Goal: Task Accomplishment & Management: Manage account settings

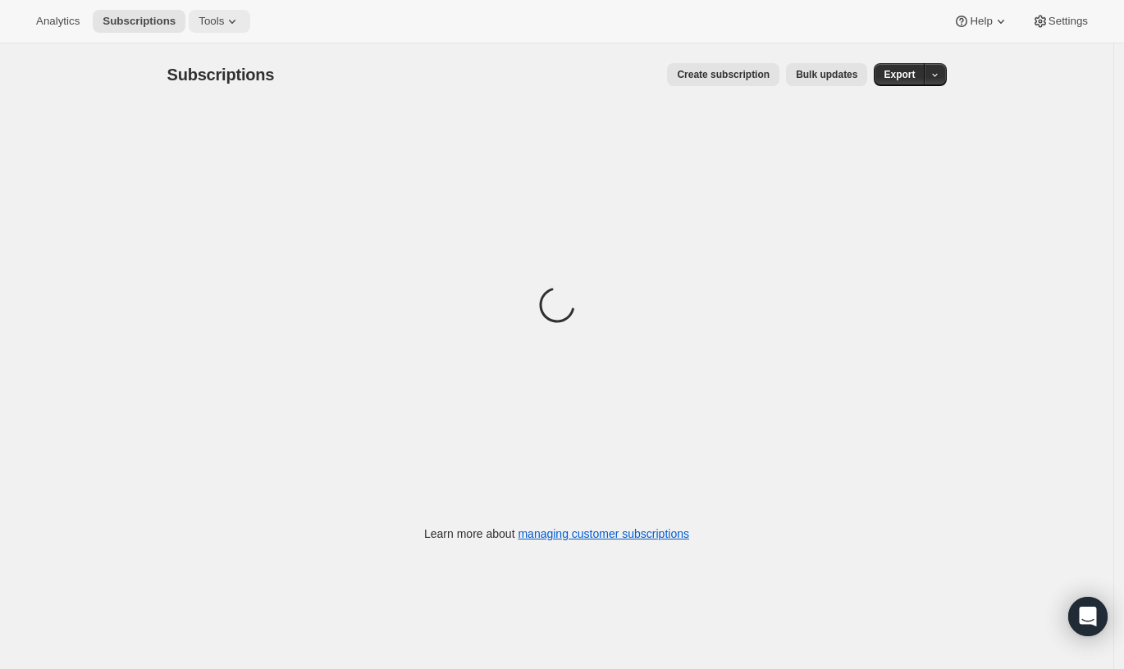
click at [230, 16] on icon at bounding box center [232, 21] width 16 height 16
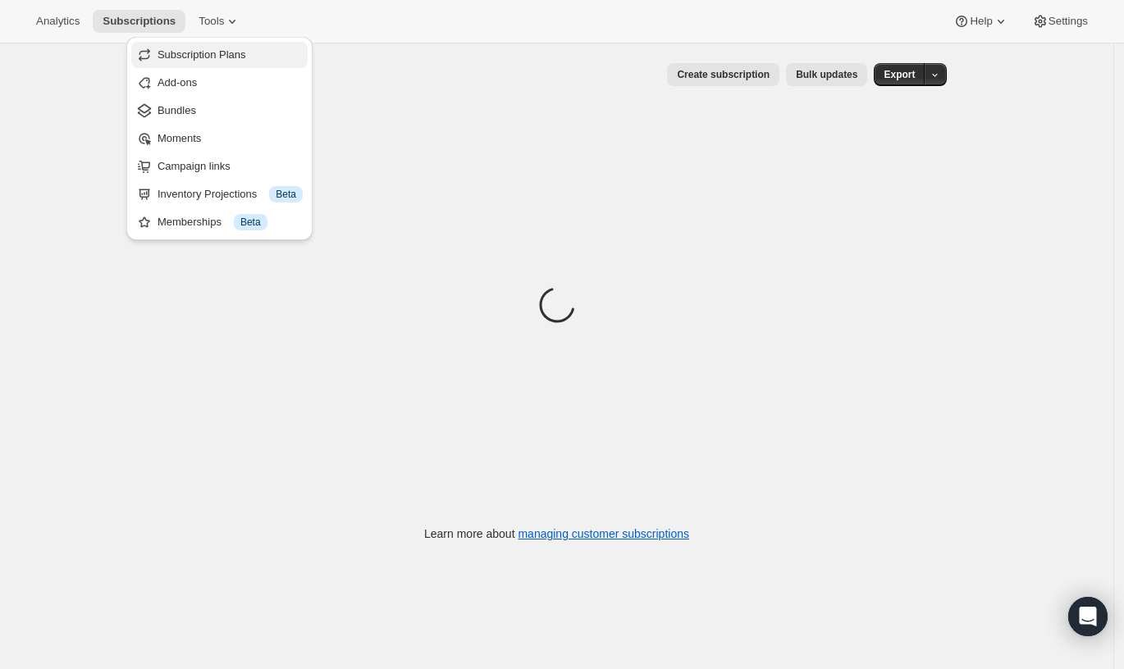
click at [231, 47] on span "Subscription Plans" at bounding box center [229, 55] width 145 height 16
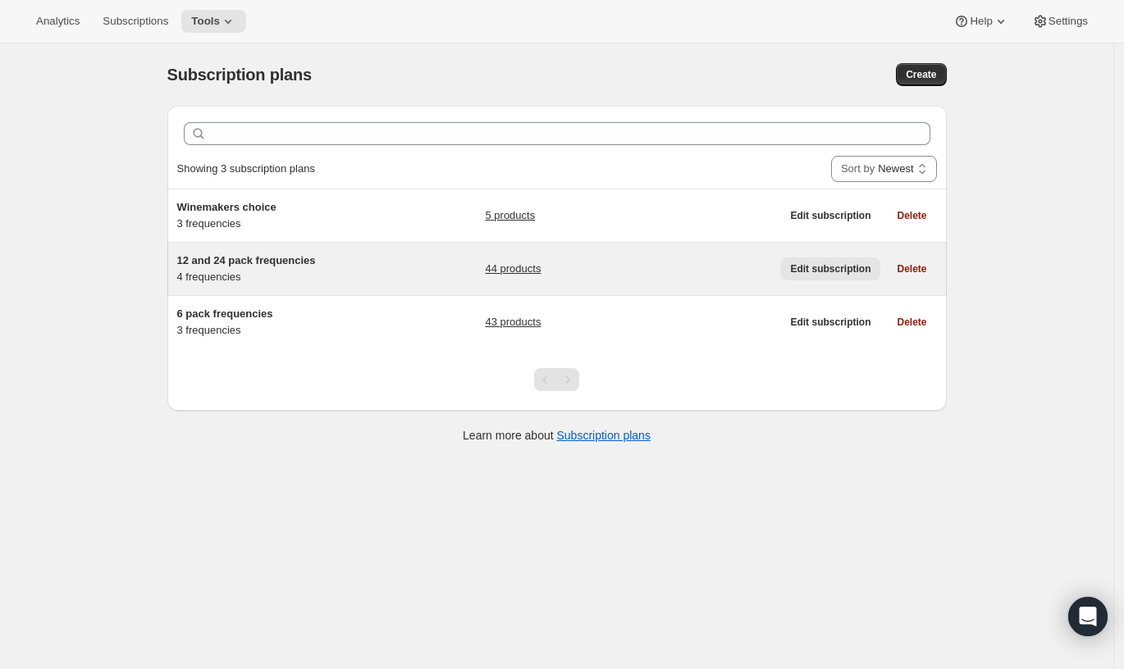
click at [822, 266] on span "Edit subscription" at bounding box center [830, 268] width 80 height 13
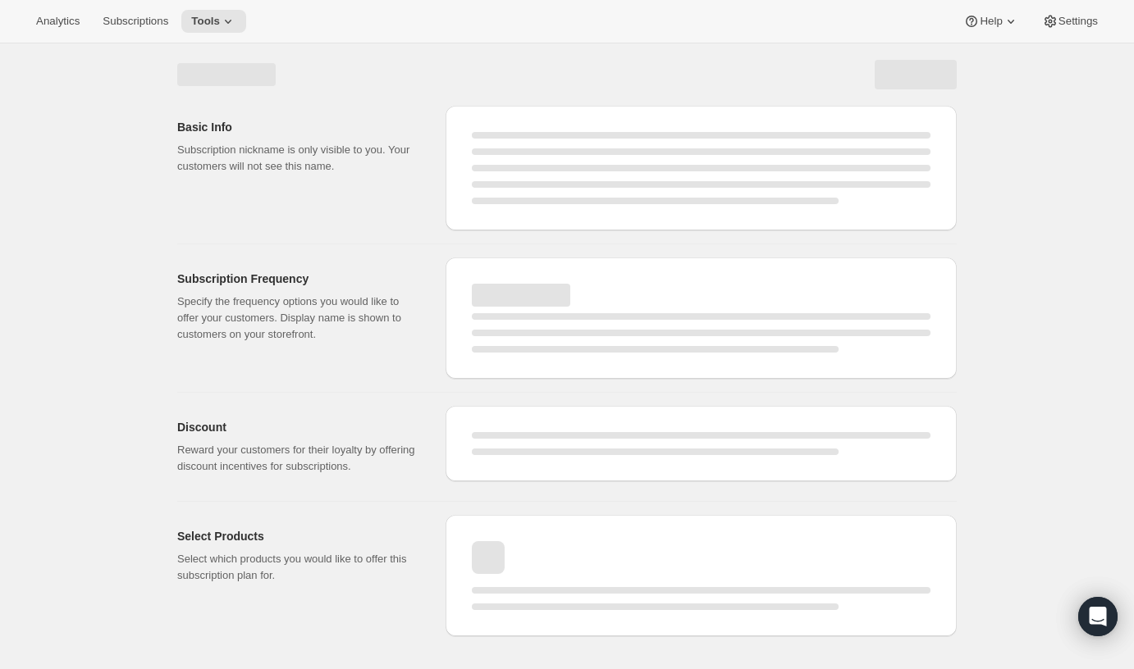
select select "WEEK"
select select "MONTH"
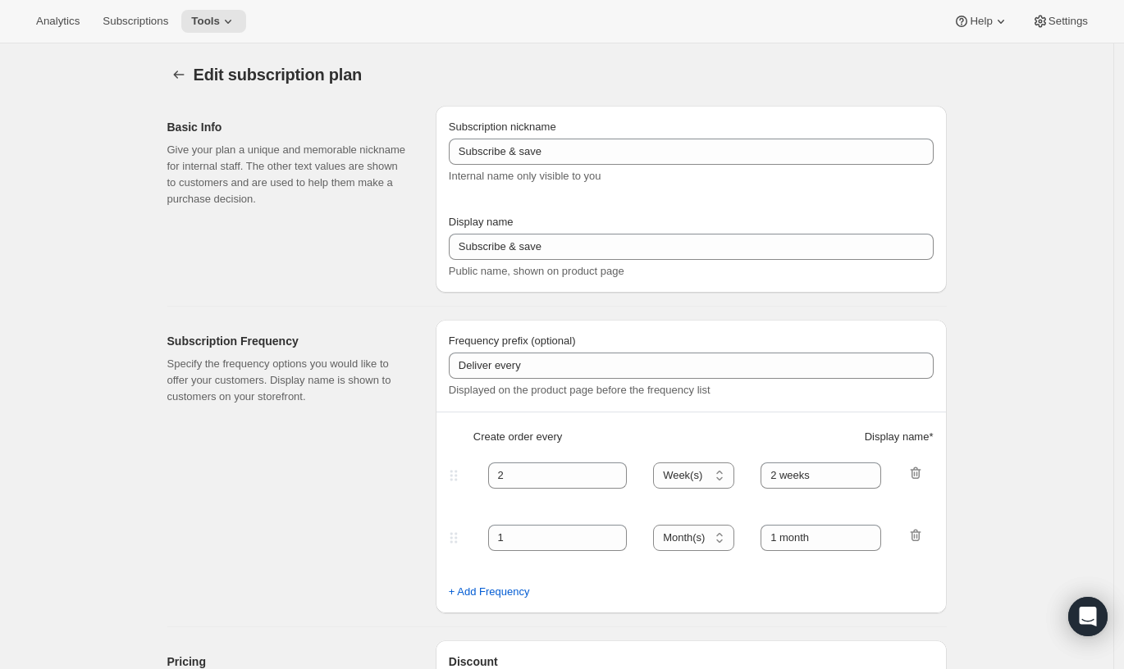
checkbox input "true"
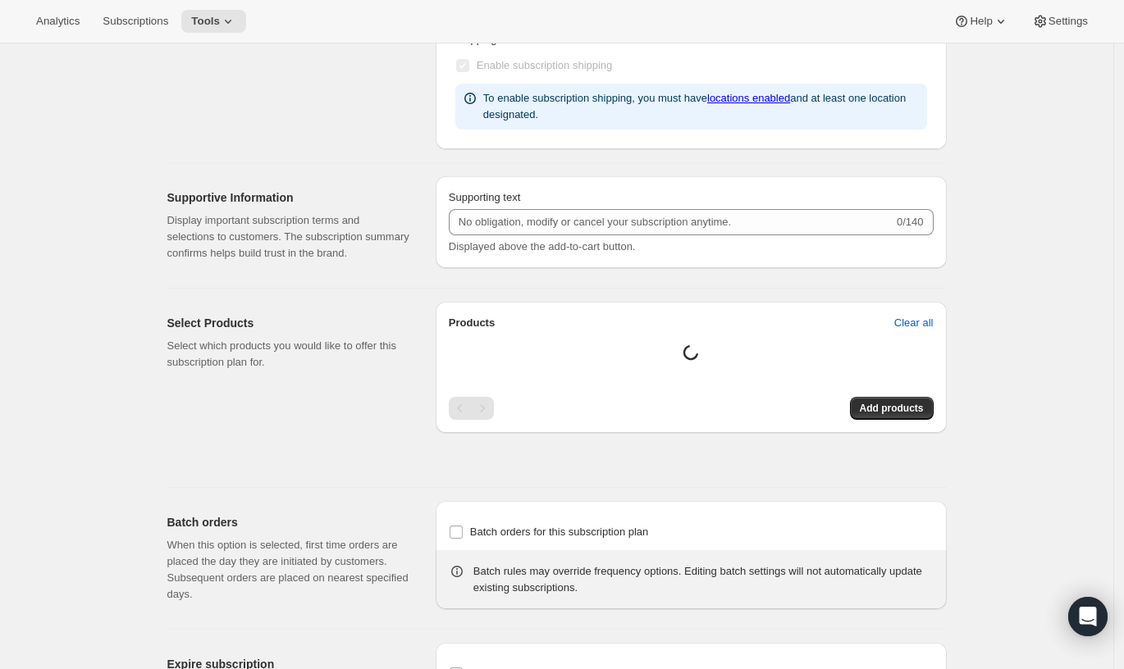
type input "12 and 24 pack frequencies"
type input "Wine Club Member"
type input "Every"
type input "3"
select select "MONTH"
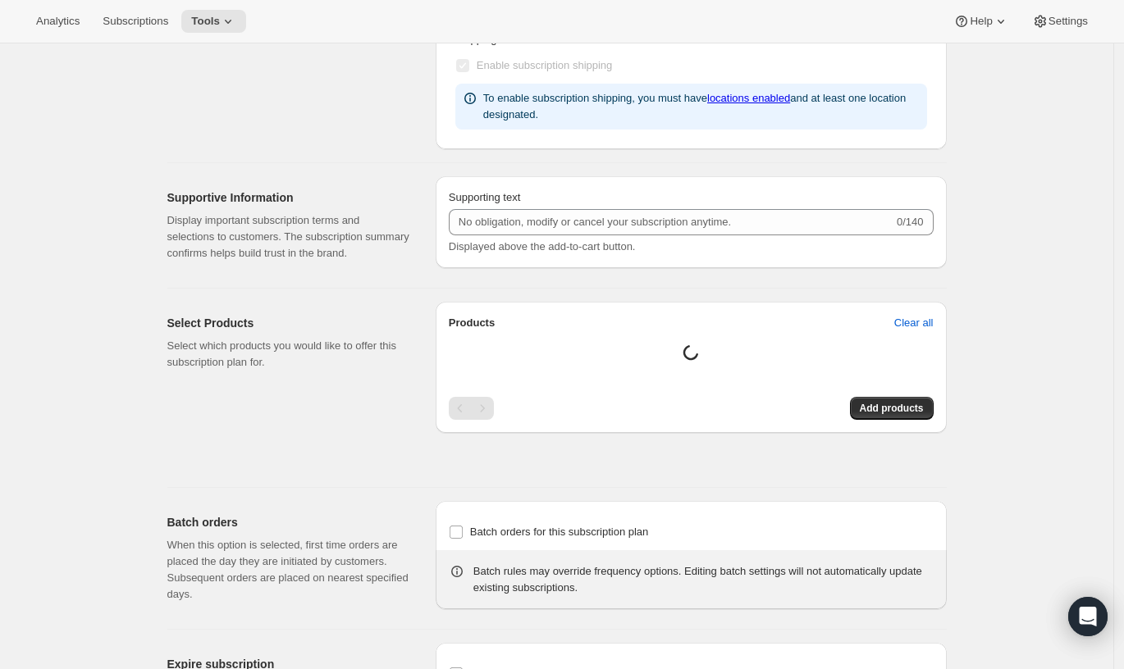
type input "3 months"
type input "4"
type input "4 months"
type input "25"
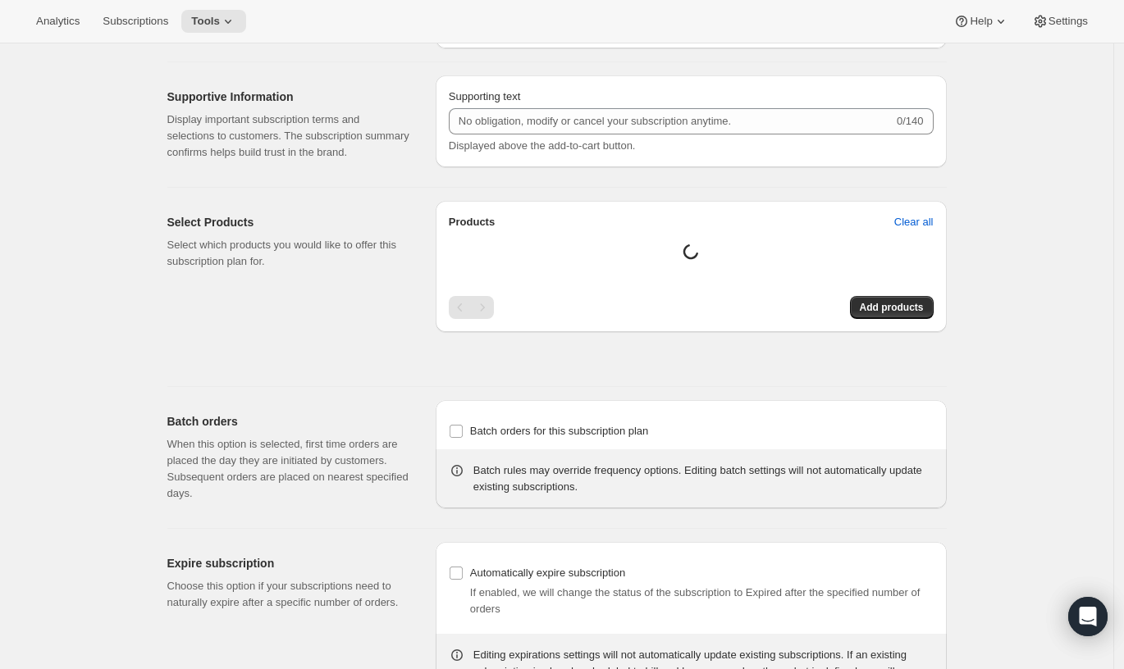
select select "MONTH"
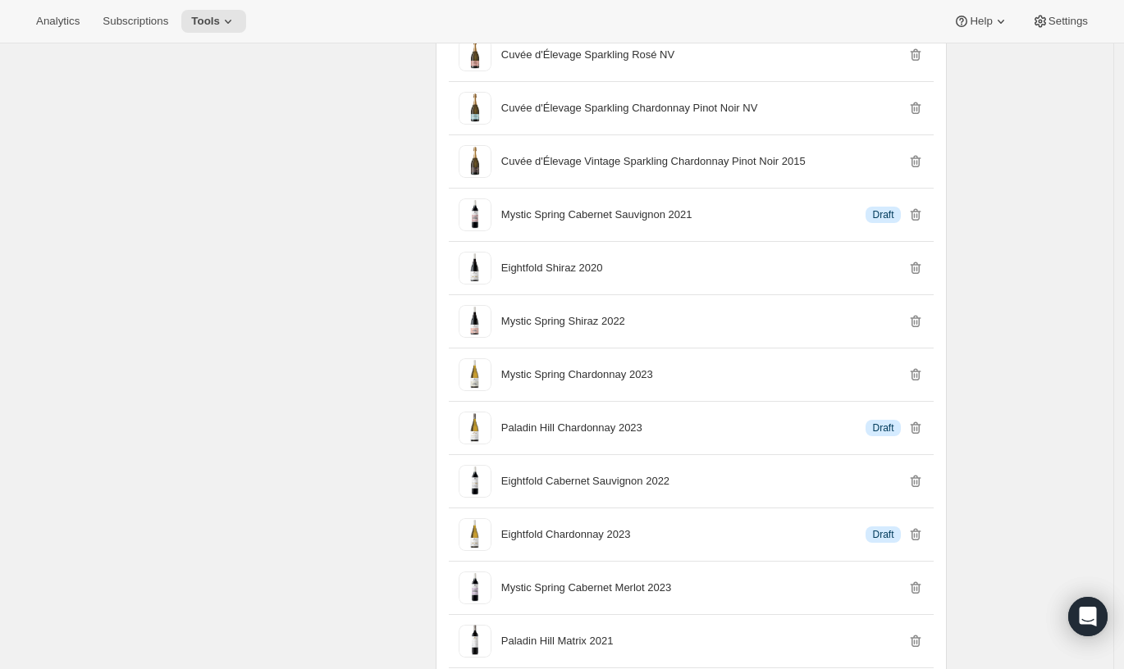
scroll to position [2110, 0]
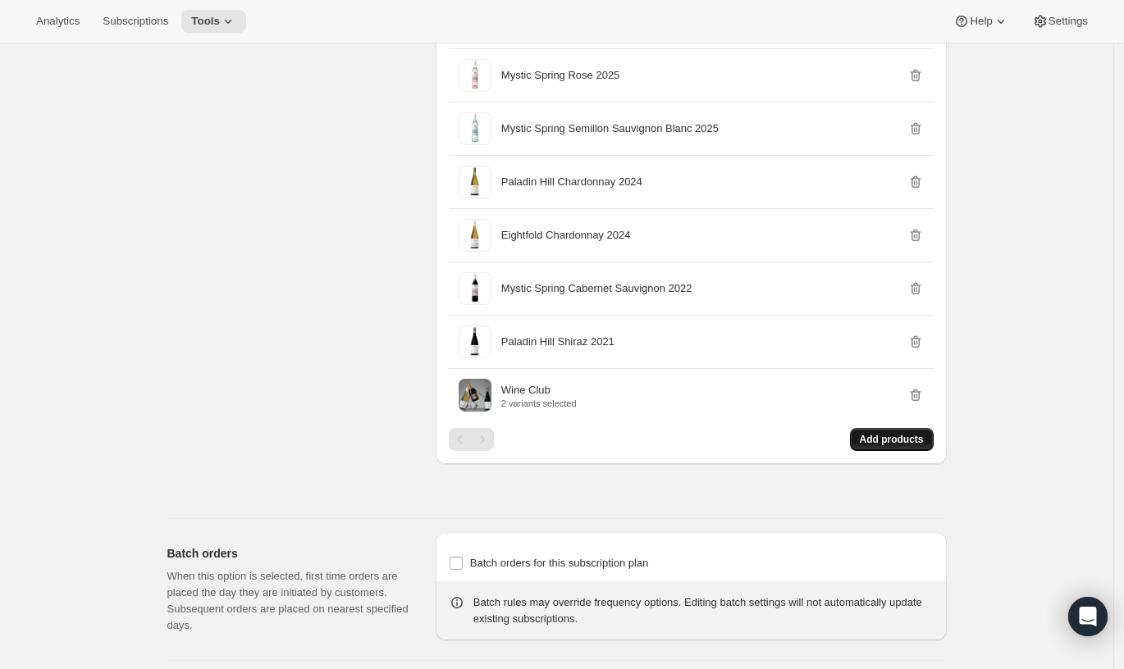
click at [864, 451] on button "Add products" at bounding box center [892, 439] width 84 height 23
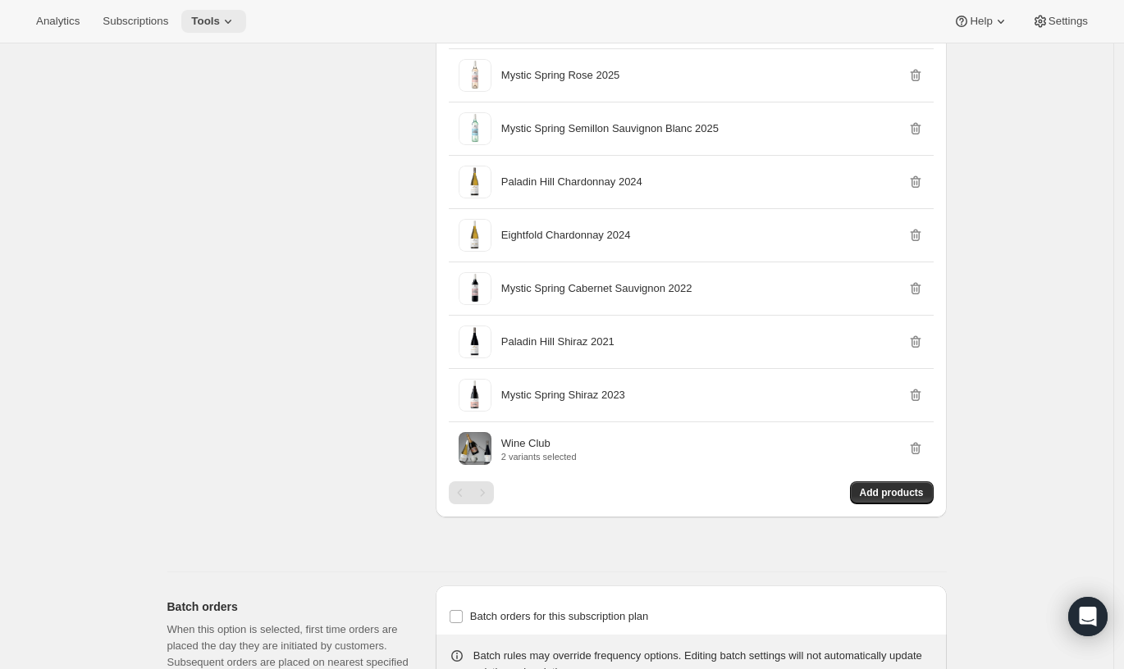
click at [236, 16] on icon at bounding box center [228, 21] width 16 height 16
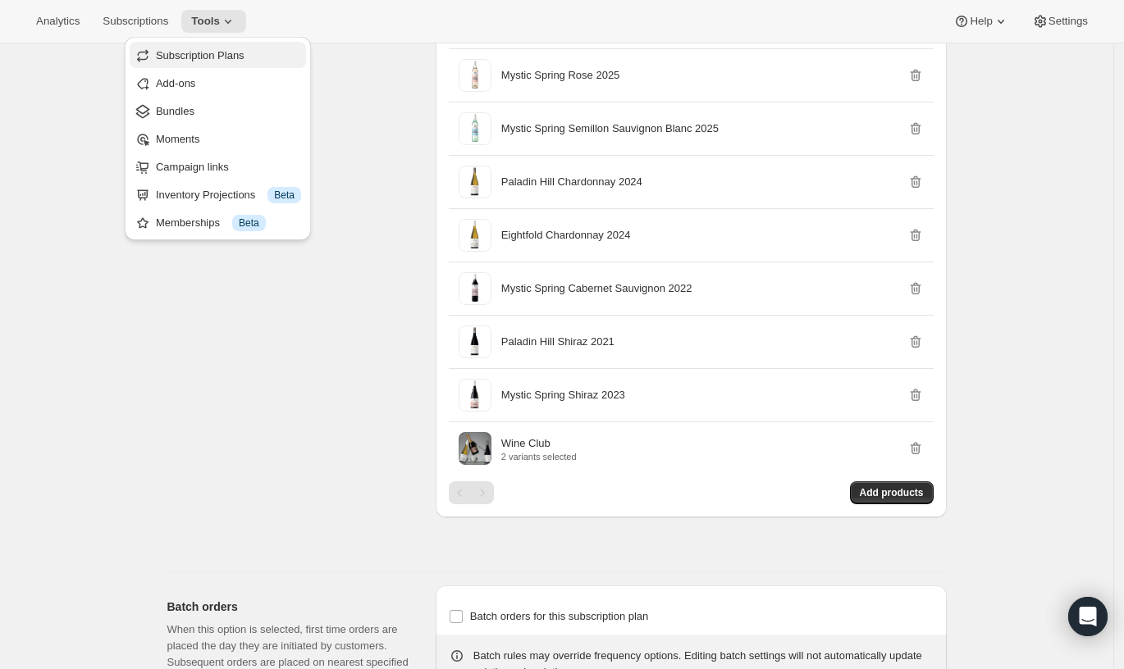
click at [254, 66] on button "Subscription Plans" at bounding box center [218, 55] width 176 height 26
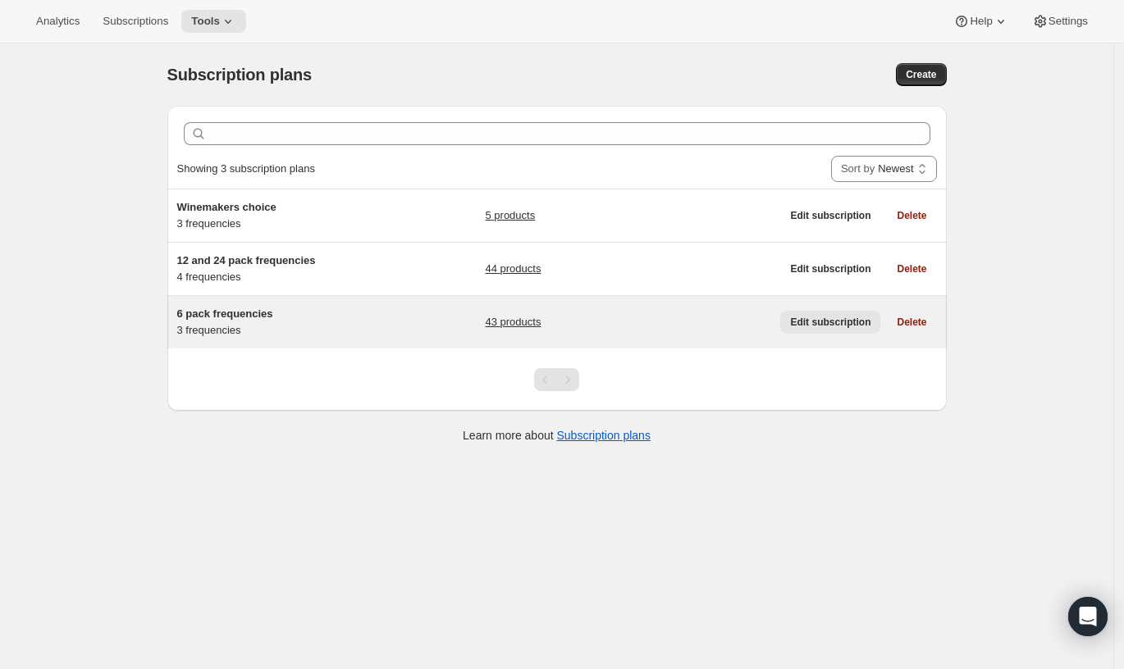
click at [851, 325] on span "Edit subscription" at bounding box center [830, 322] width 80 height 13
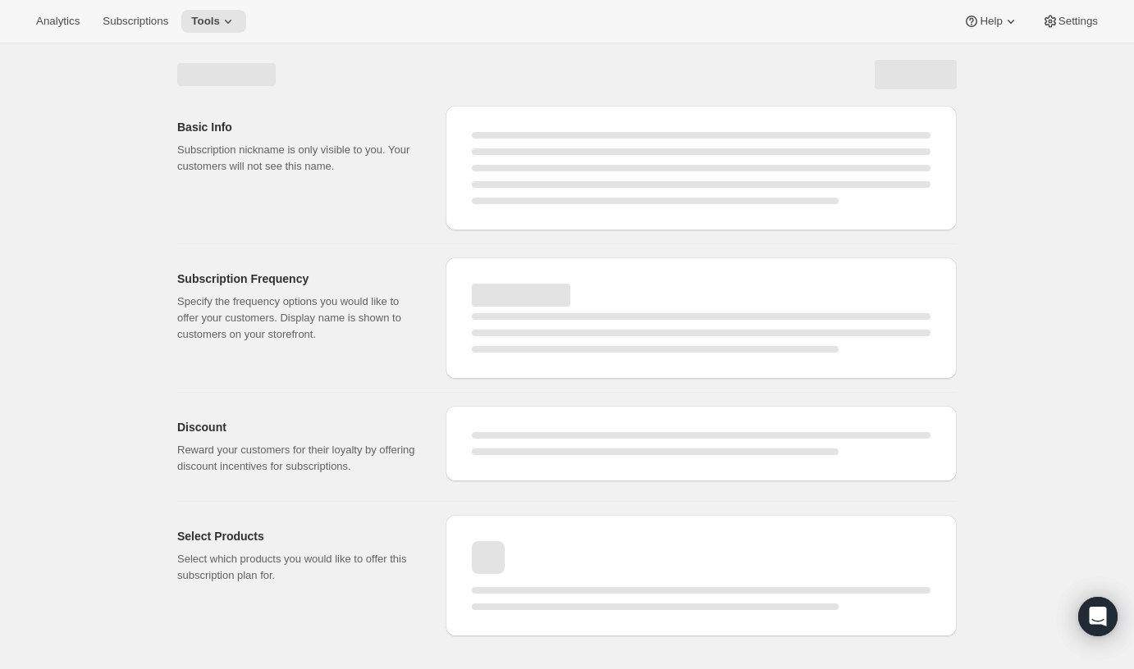
select select "WEEK"
select select "MONTH"
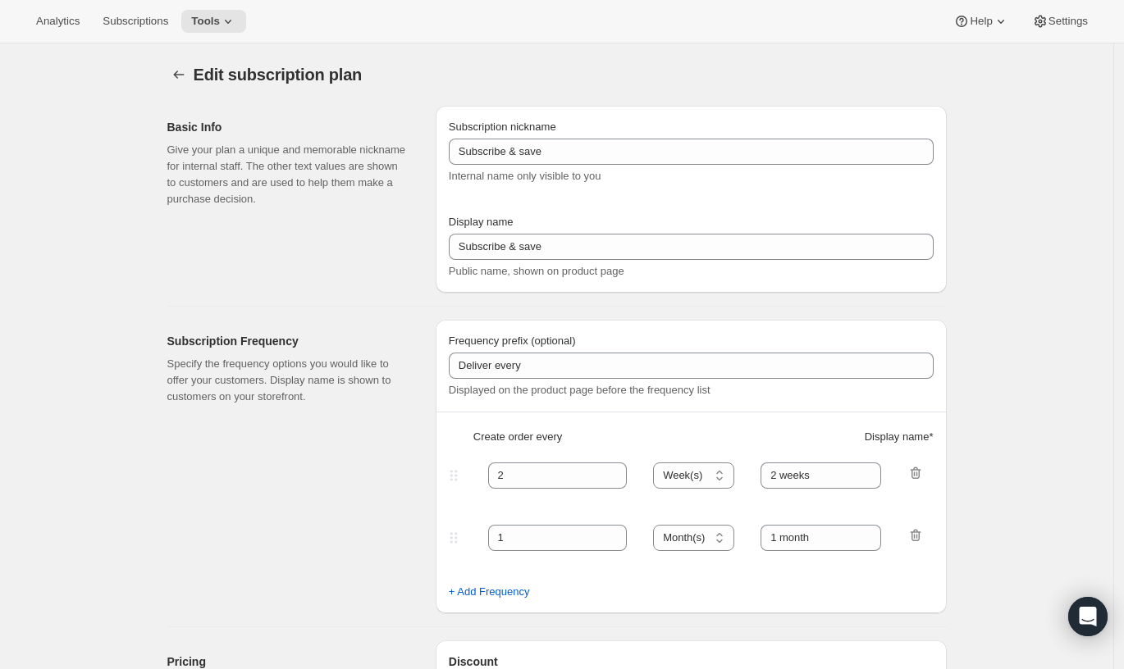
select select "MONTH"
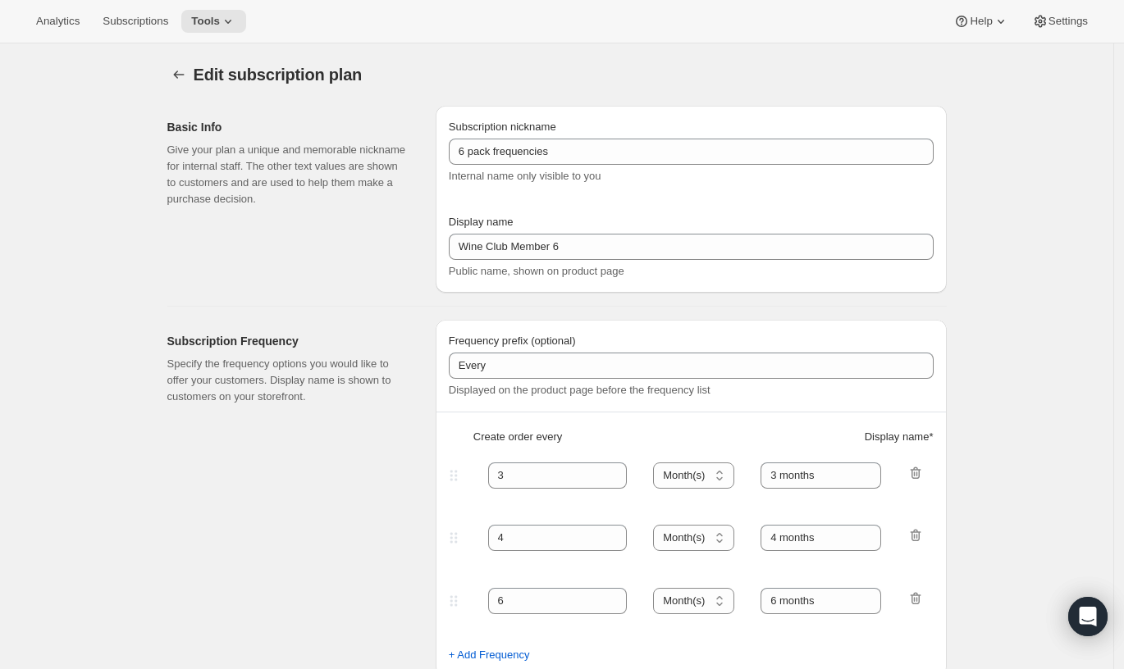
type input "6 pack frequencies"
type input "Wine Club Member 6"
type input "Every"
type input "3"
select select "MONTH"
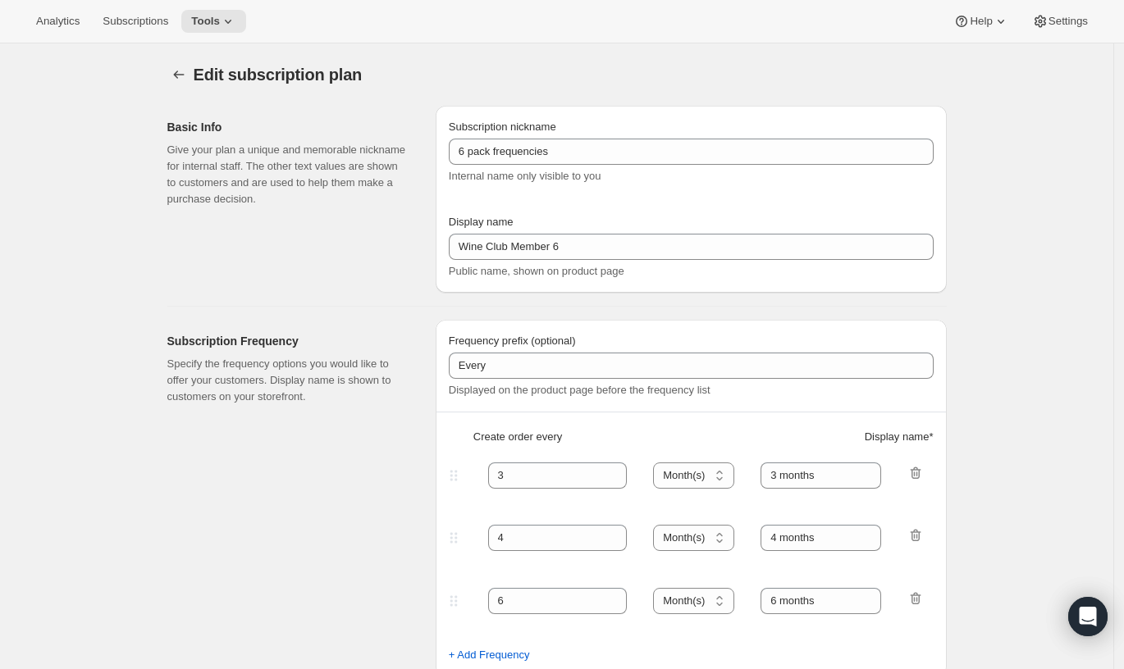
type input "3 months"
type input "4"
type input "4 months"
type input "25"
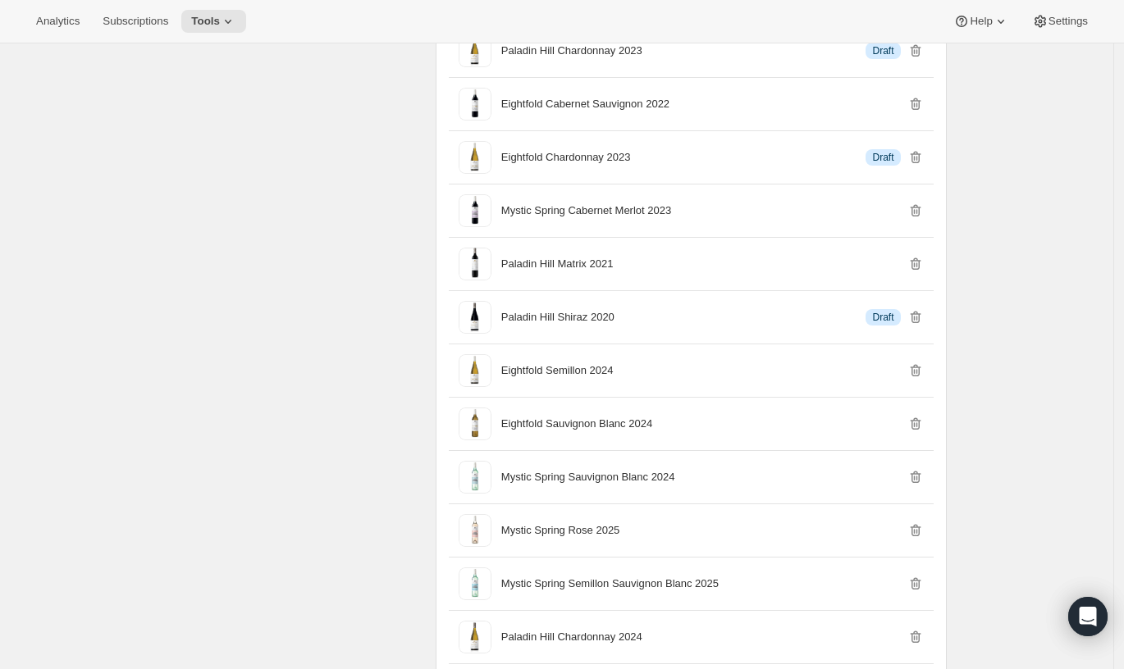
scroll to position [2285, 0]
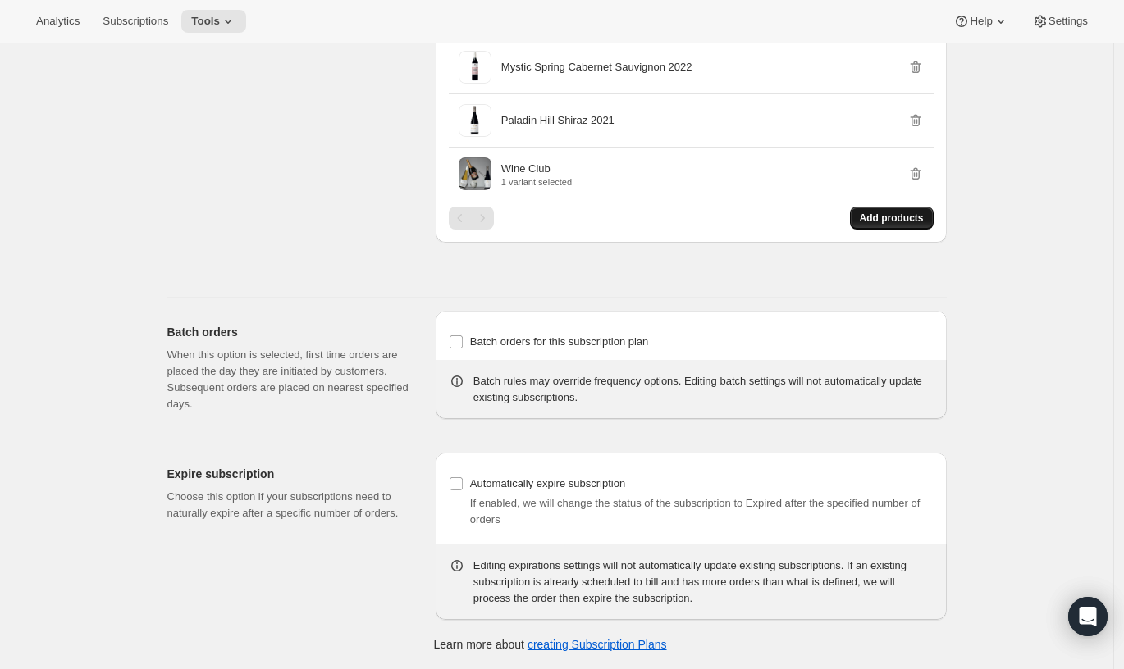
click at [867, 221] on span "Add products" at bounding box center [892, 218] width 64 height 13
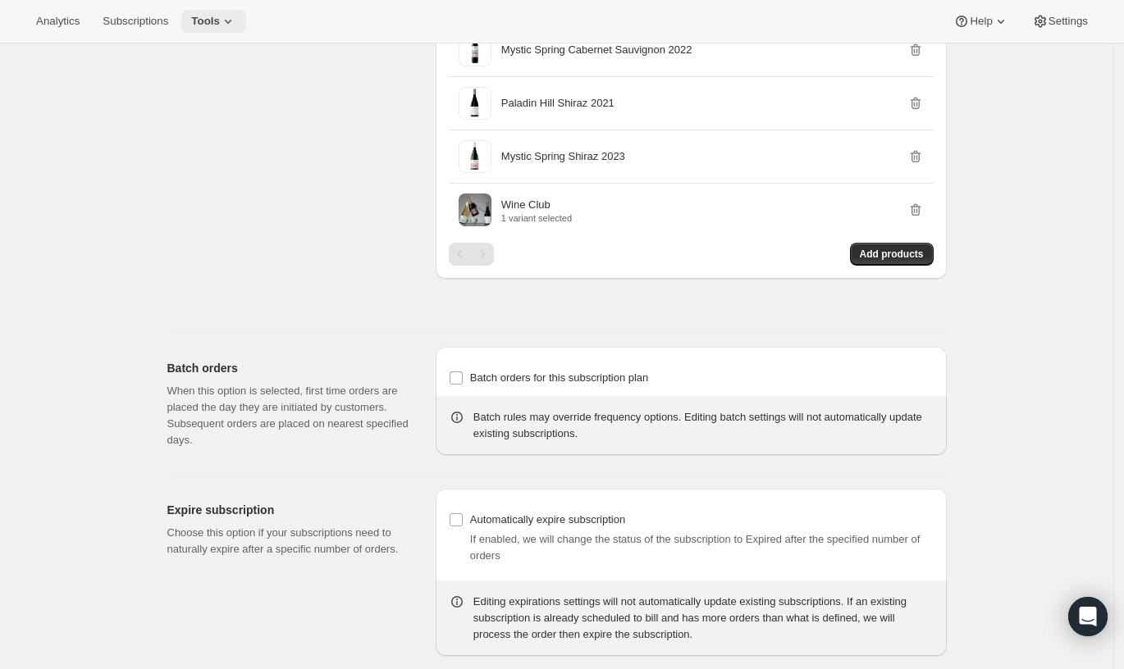
click at [220, 22] on span "Tools" at bounding box center [205, 21] width 29 height 13
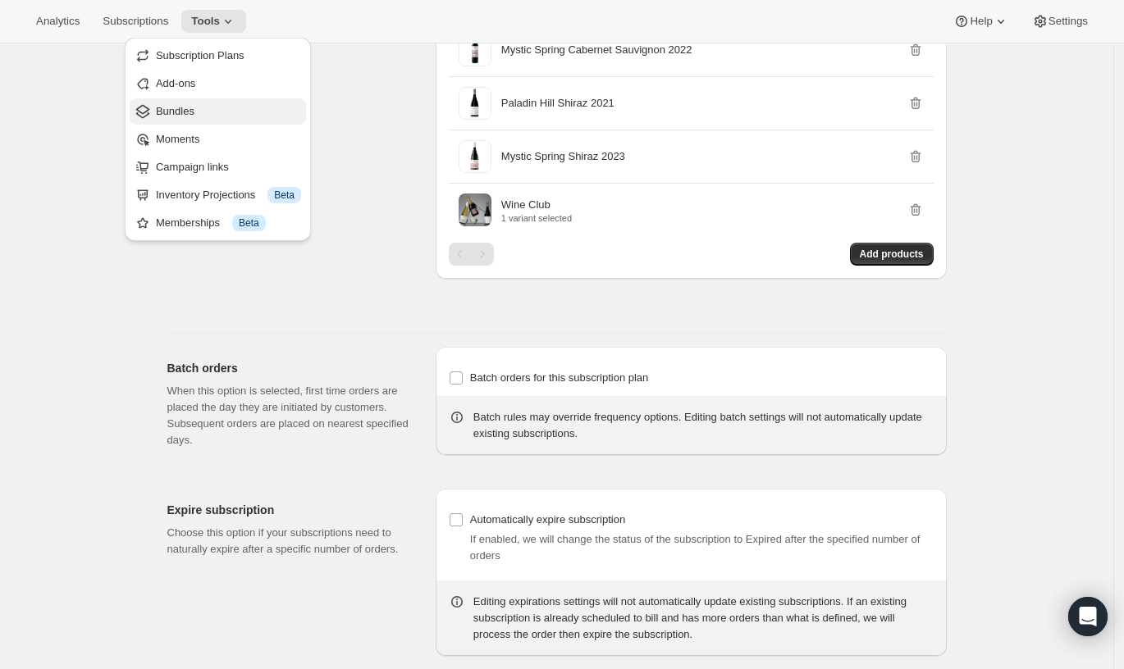
click at [232, 105] on span "Bundles" at bounding box center [228, 111] width 145 height 16
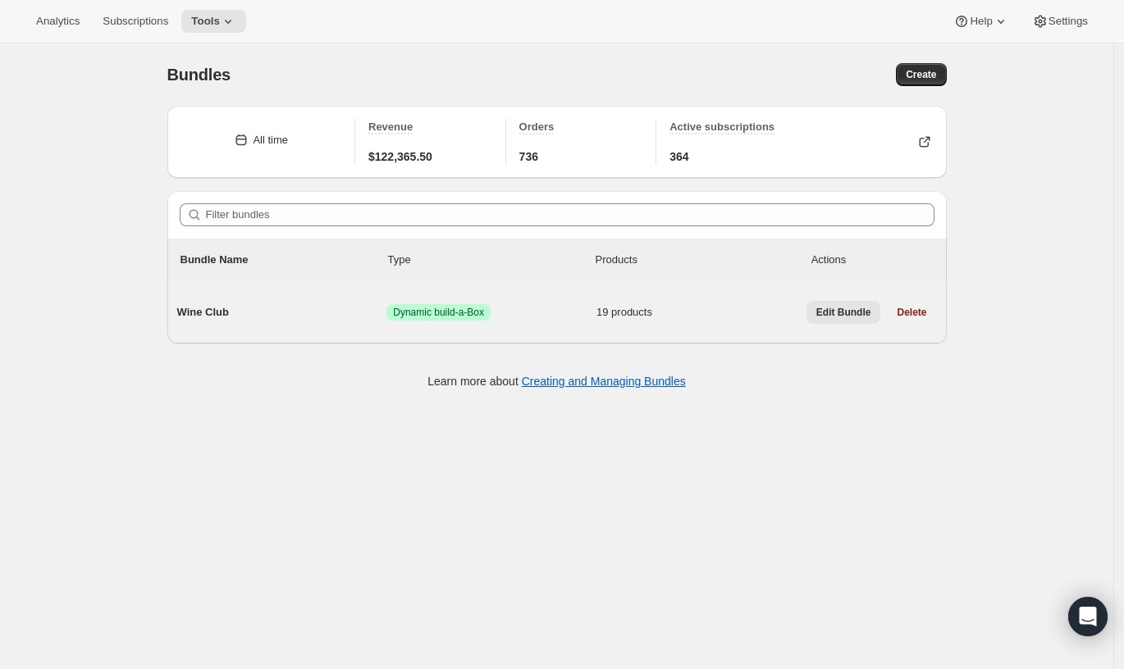
click at [838, 308] on span "Edit Bundle" at bounding box center [843, 312] width 55 height 13
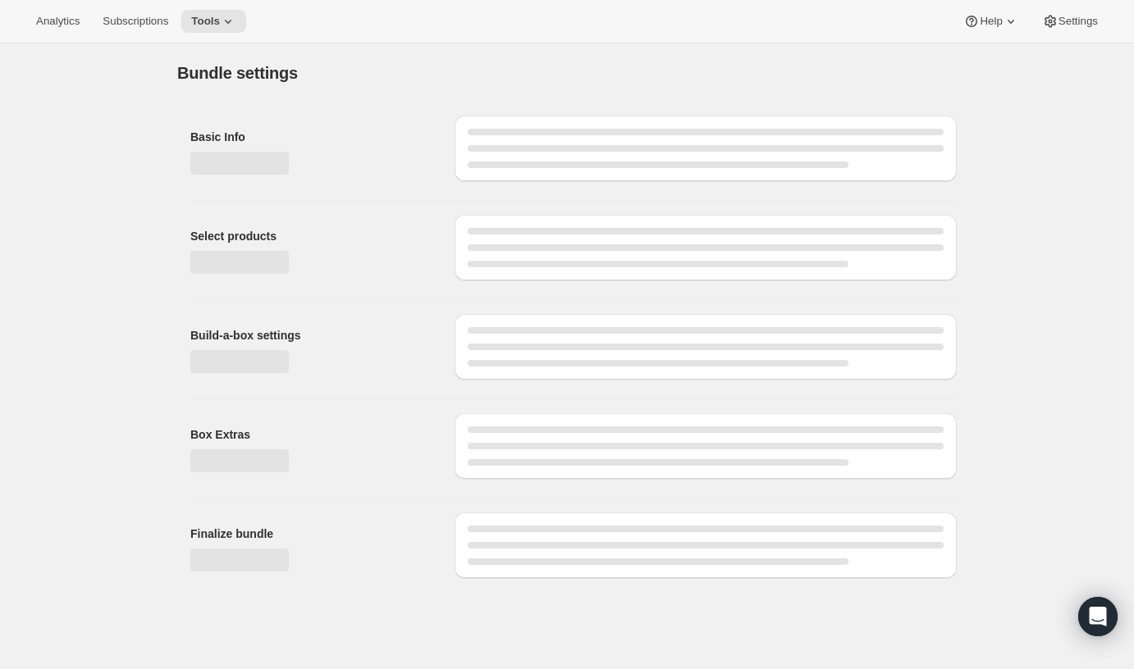
type input "Wine Club"
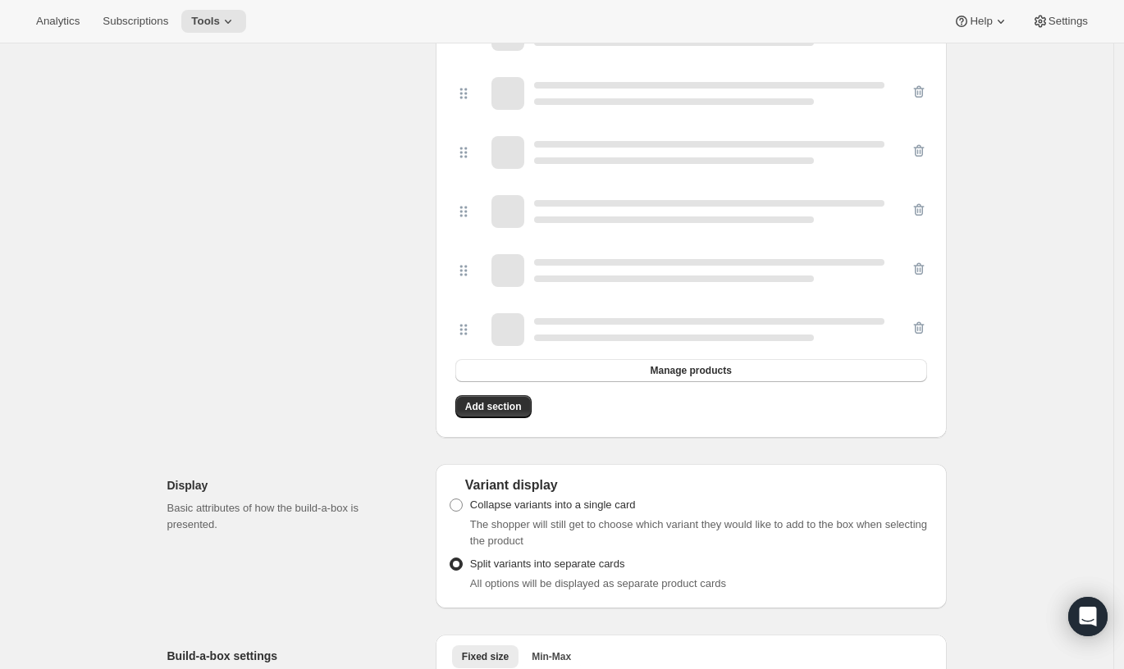
scroll to position [1343, 0]
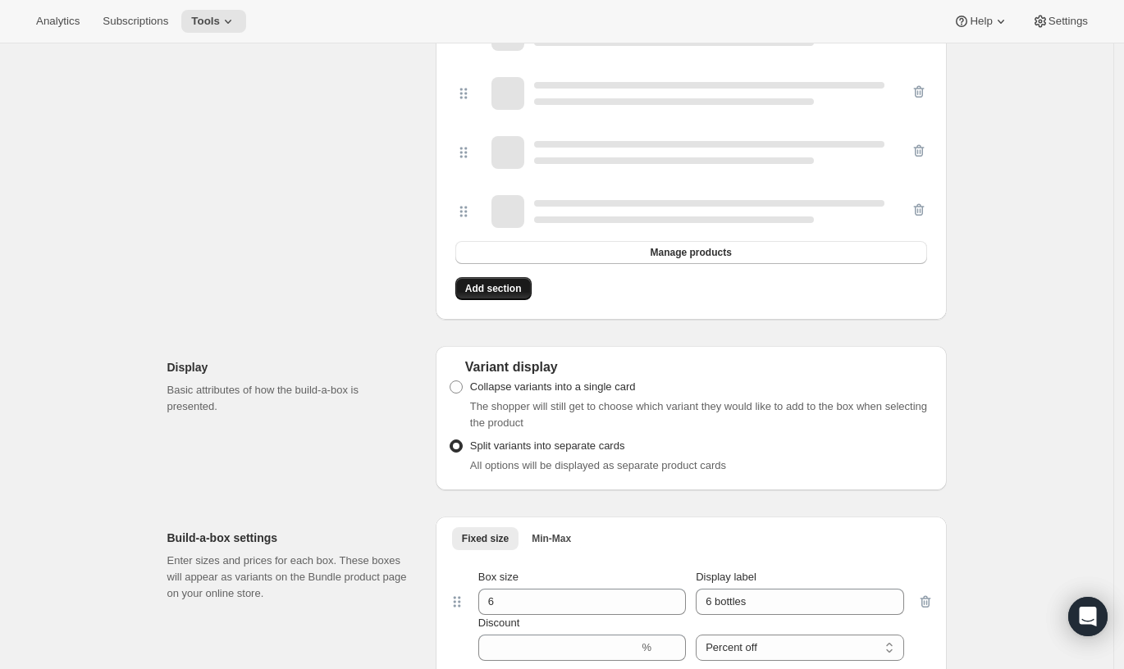
click at [486, 292] on span "Add section" at bounding box center [493, 288] width 57 height 13
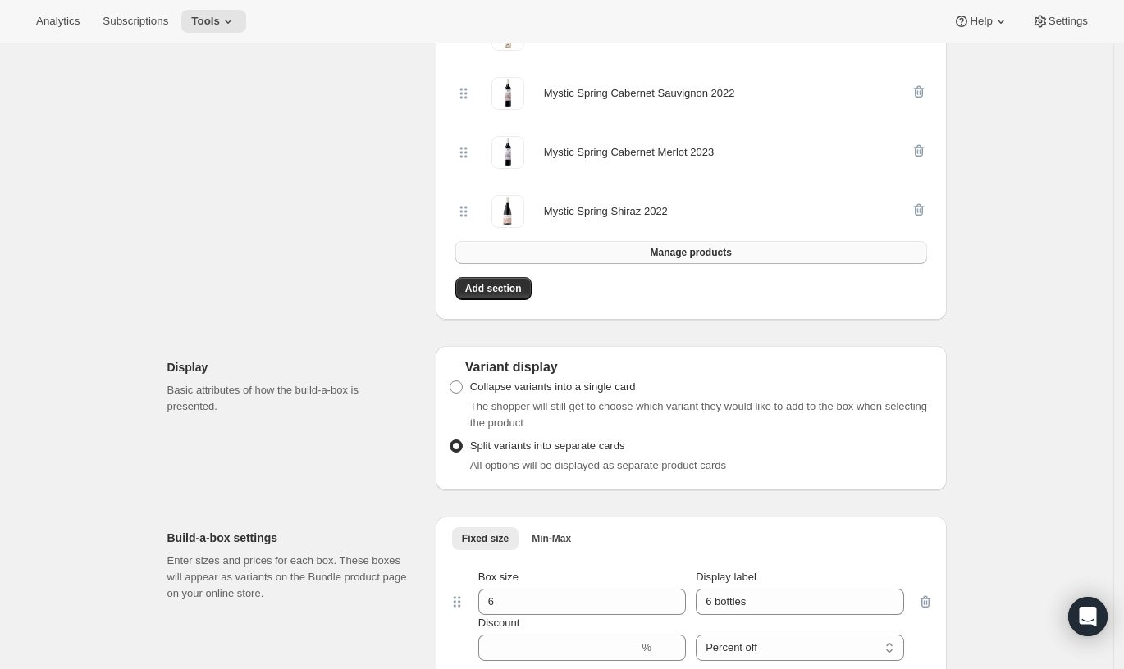
click at [668, 249] on span "Manage products" at bounding box center [690, 252] width 81 height 13
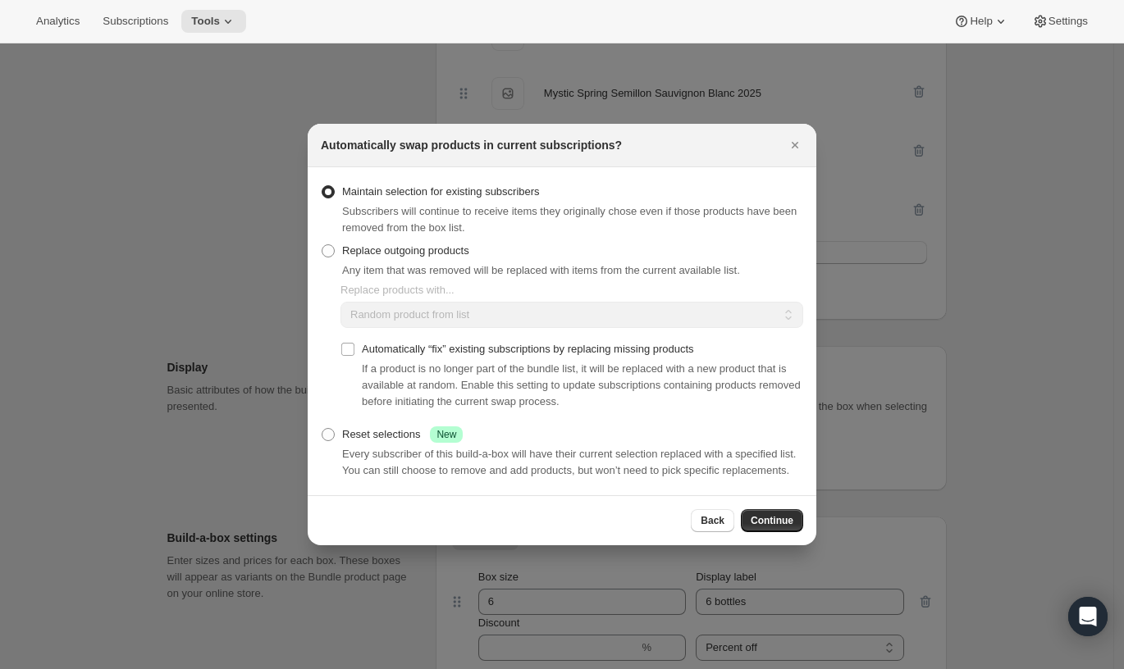
click at [436, 244] on span "Replace outgoing products" at bounding box center [405, 250] width 127 height 12
click at [322, 244] on input "Replace outgoing products" at bounding box center [322, 244] width 1 height 1
radio input "true"
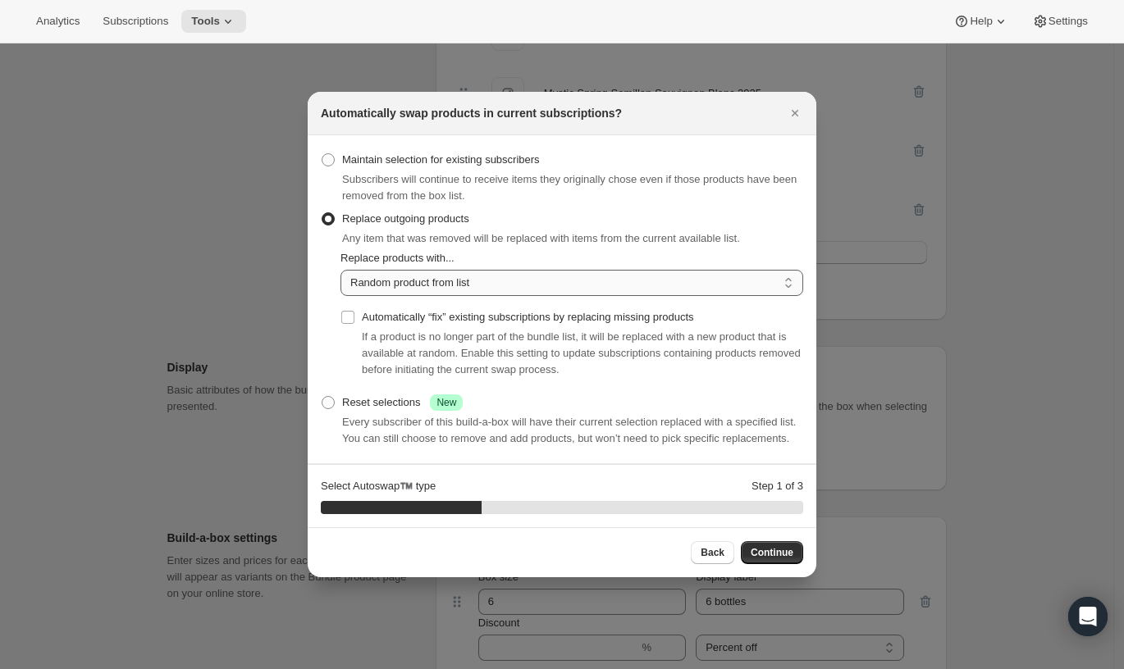
click at [451, 271] on select "Random product from list Matching product type Select specific replacements" at bounding box center [571, 283] width 463 height 26
select select "selection"
click at [340, 270] on select "Random product from list Matching product type Select specific replacements" at bounding box center [571, 283] width 463 height 26
click at [769, 559] on span "Continue" at bounding box center [771, 552] width 43 height 13
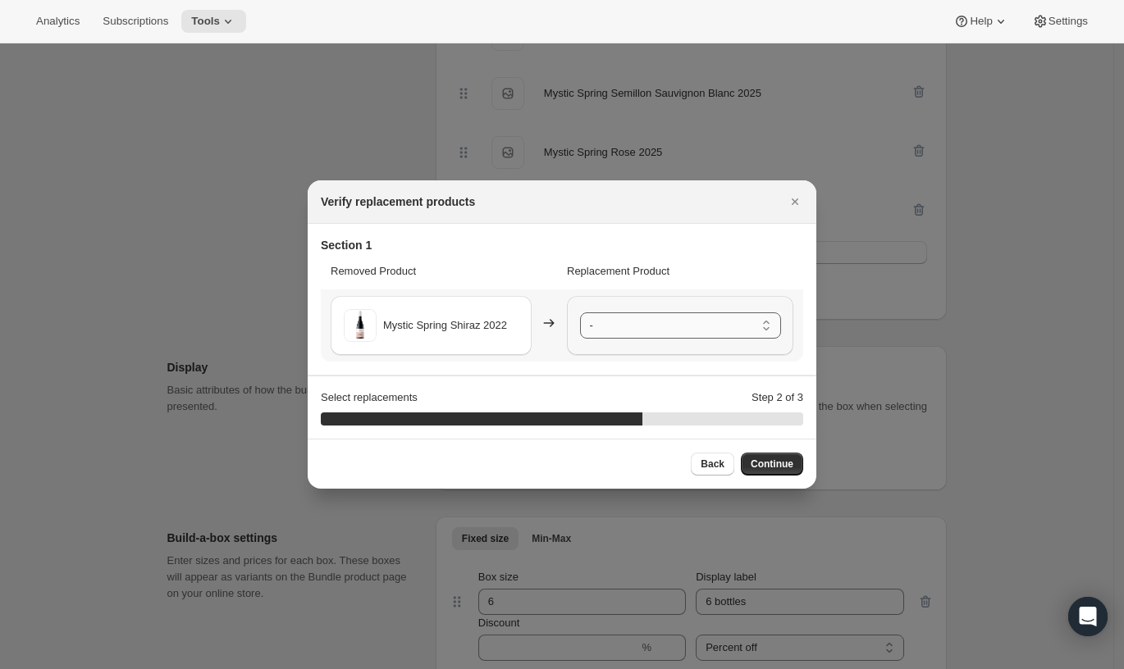
click at [687, 331] on select "- Cuvée d'Élevage Sparkling Blanc de Blanc NV - Default Title Eightfold Shiraz …" at bounding box center [680, 325] width 201 height 26
click at [778, 463] on span "Continue" at bounding box center [771, 464] width 43 height 13
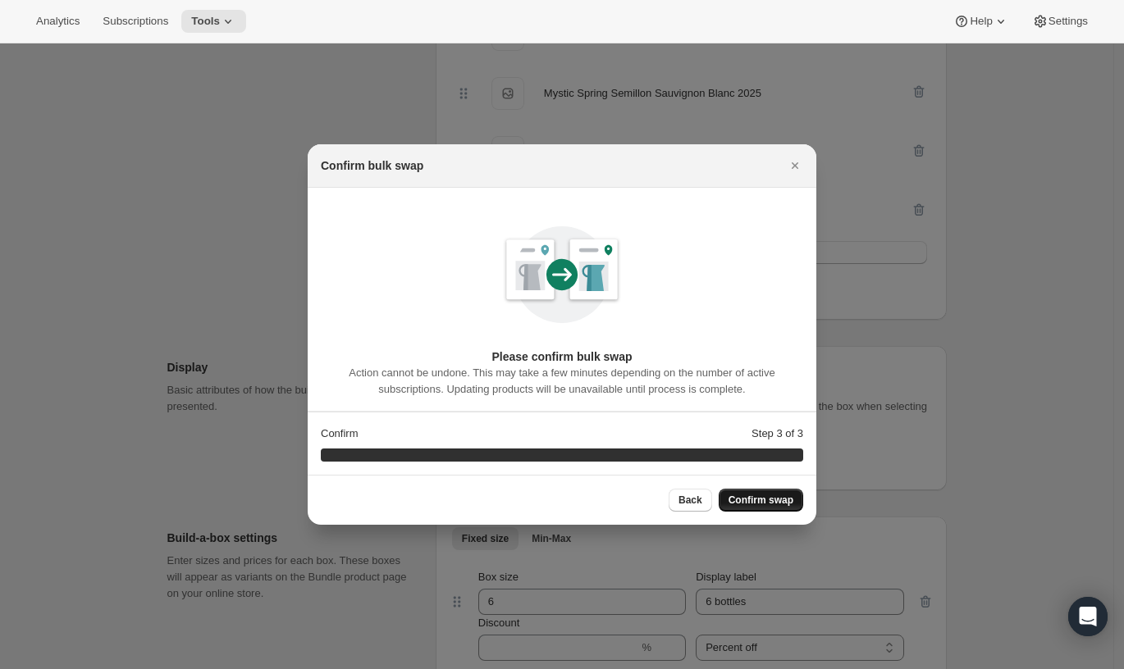
click at [786, 499] on span "Confirm swap" at bounding box center [760, 500] width 65 height 13
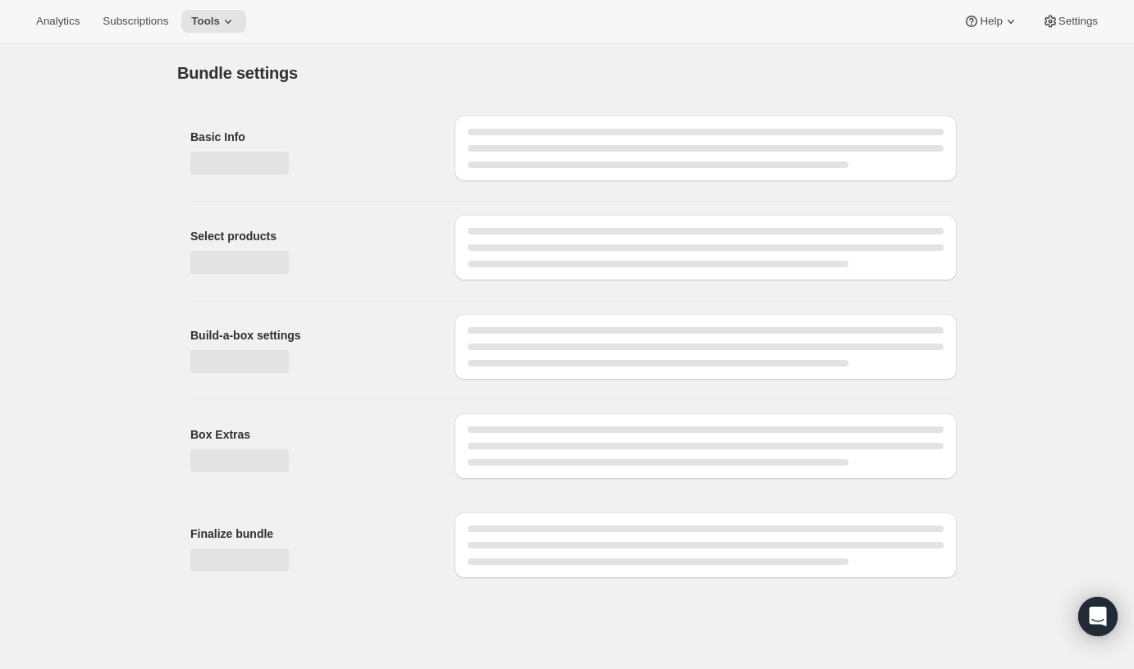
type input "Wine Club"
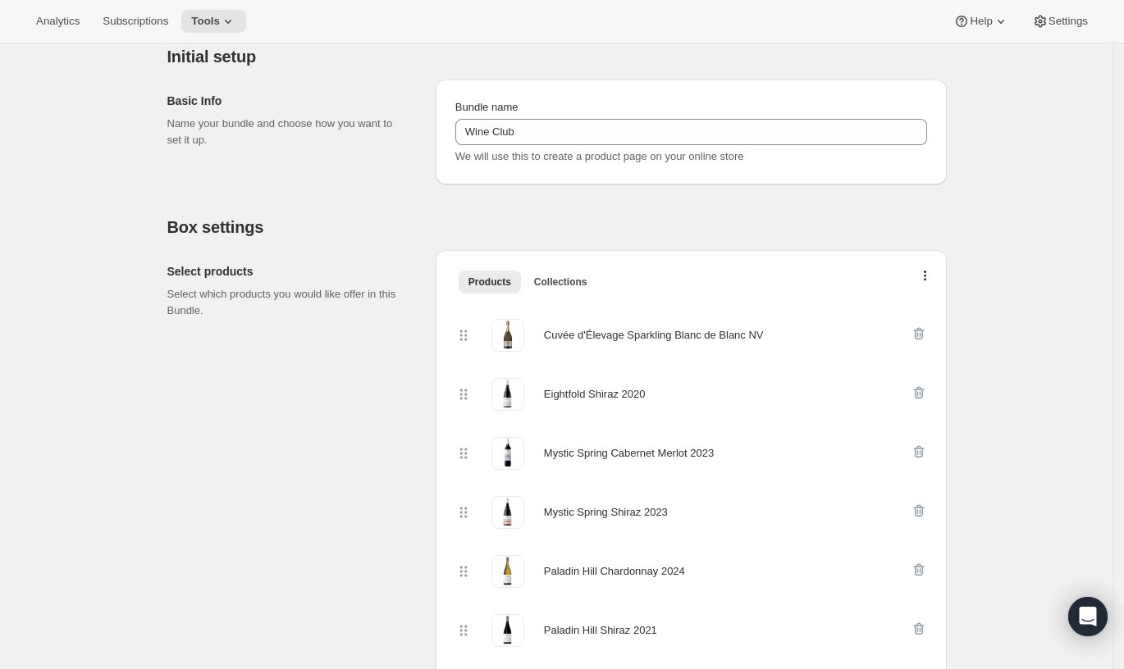
scroll to position [162, 0]
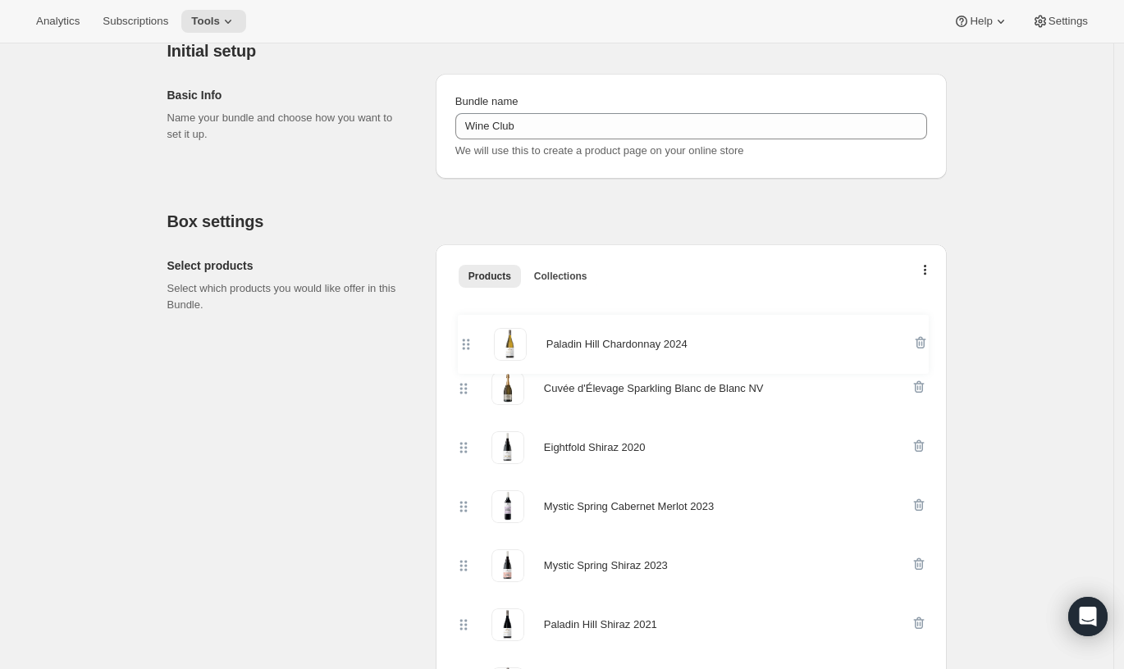
drag, startPoint x: 473, startPoint y: 577, endPoint x: 472, endPoint y: 342, distance: 234.6
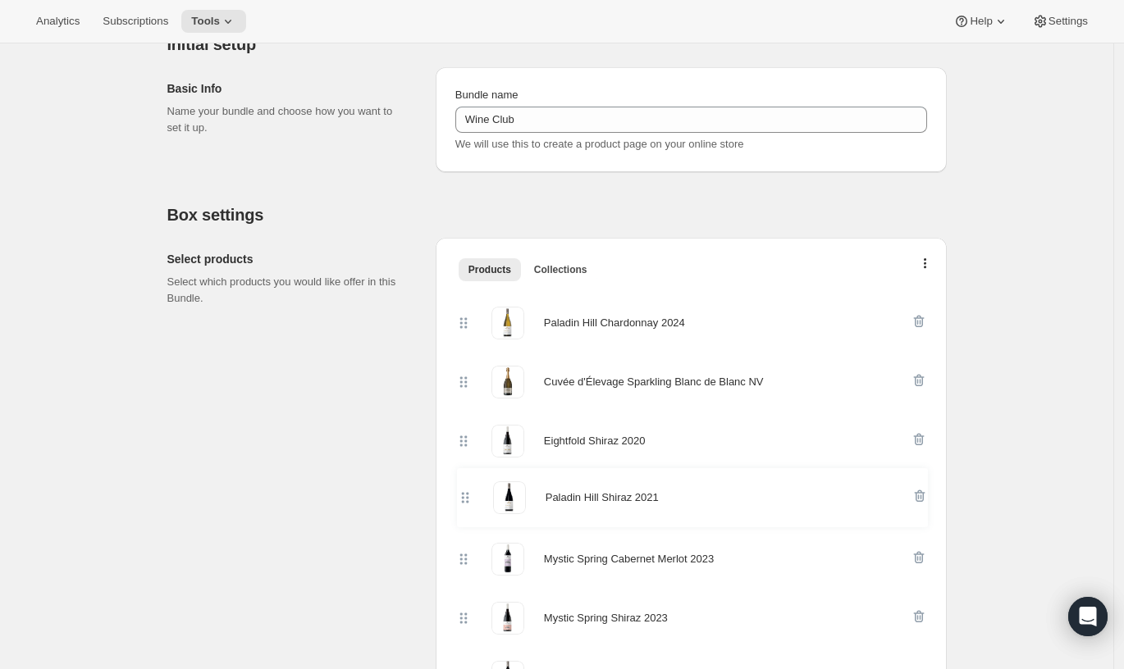
scroll to position [175, 0]
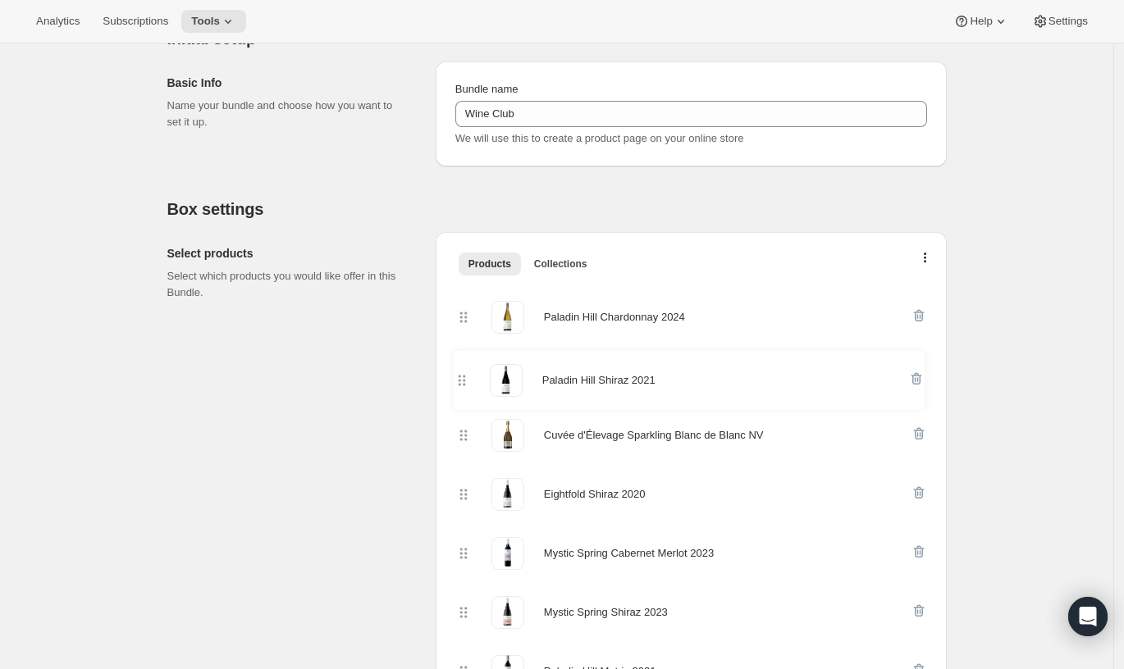
drag, startPoint x: 469, startPoint y: 623, endPoint x: 464, endPoint y: 366, distance: 256.8
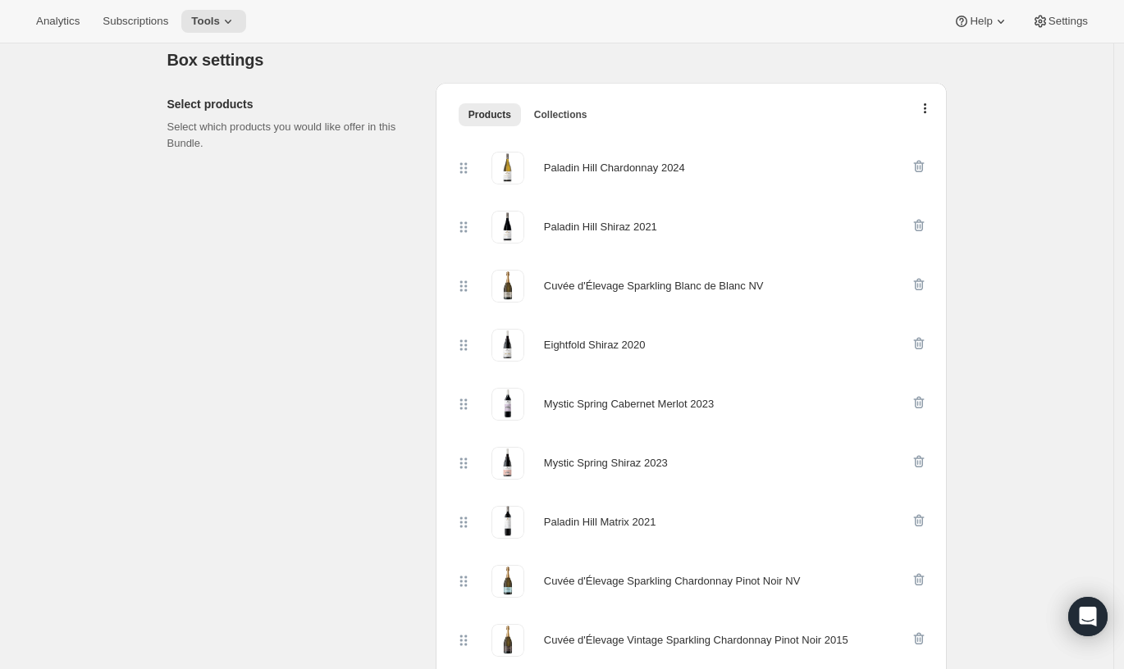
scroll to position [326, 0]
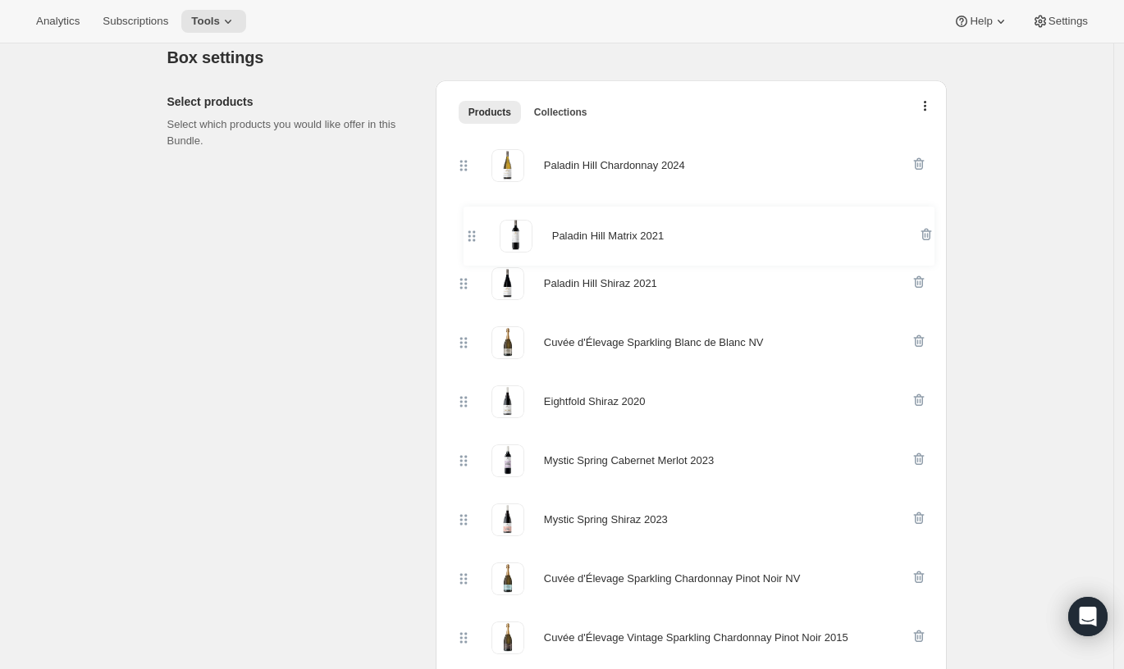
drag, startPoint x: 468, startPoint y: 519, endPoint x: 472, endPoint y: 223, distance: 296.1
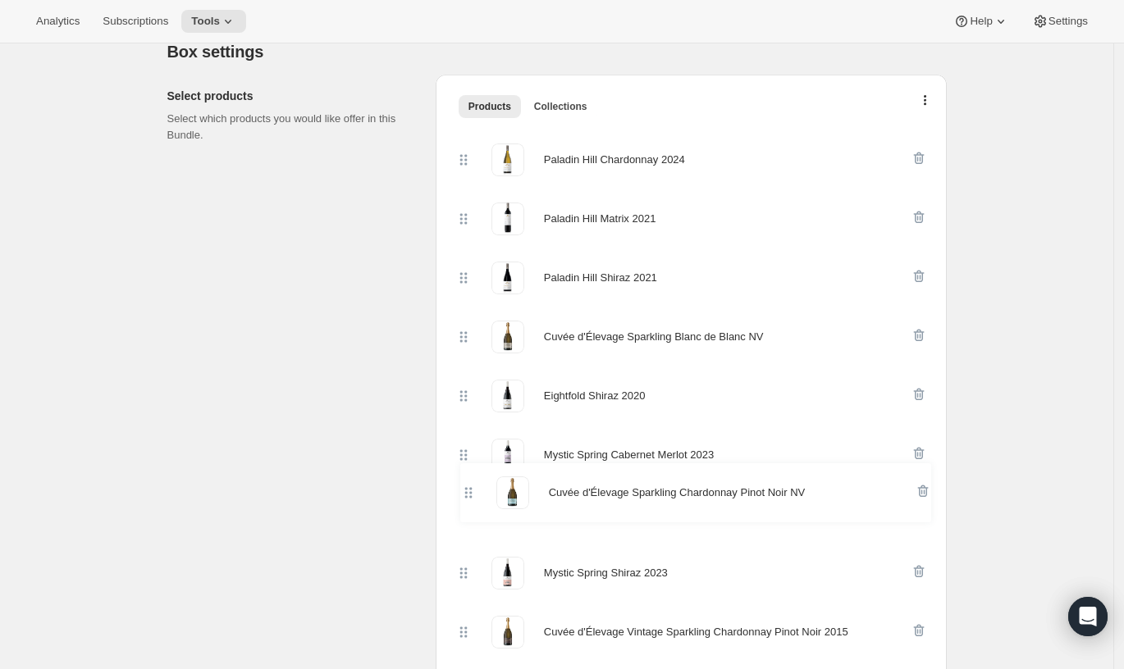
scroll to position [336, 0]
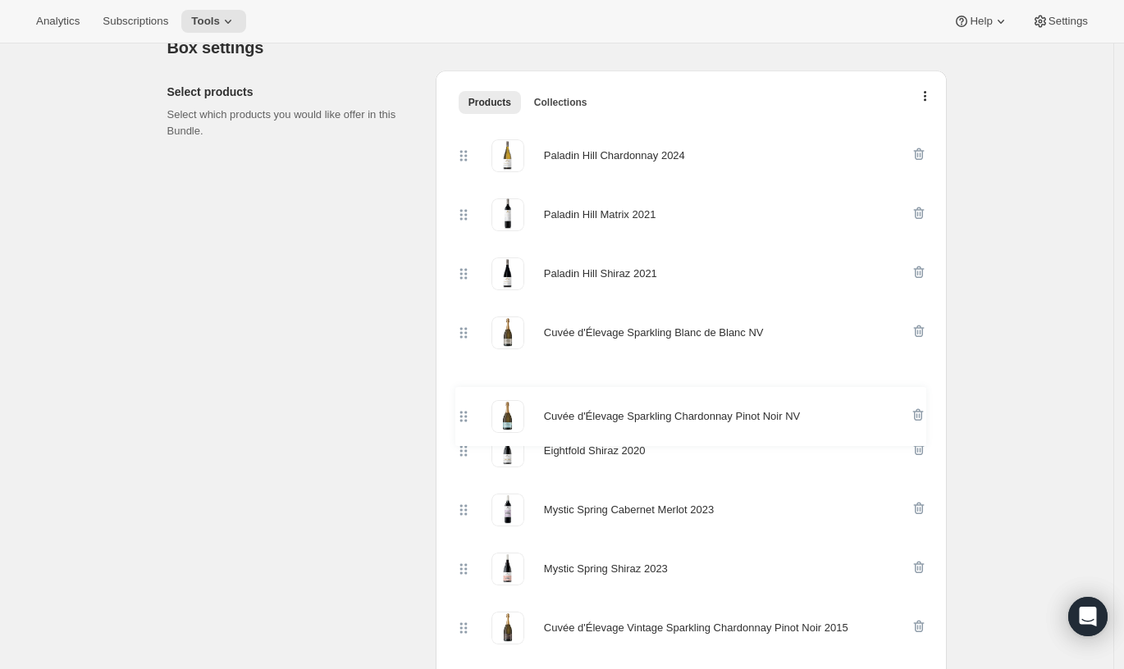
drag, startPoint x: 463, startPoint y: 582, endPoint x: 456, endPoint y: 393, distance: 188.8
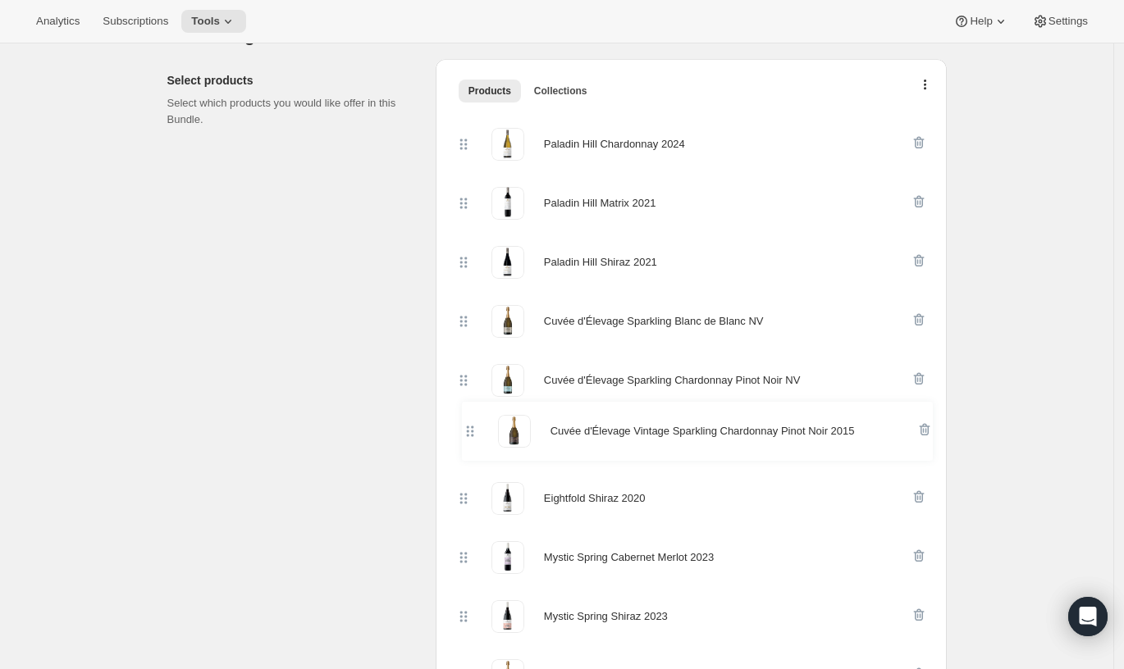
drag, startPoint x: 470, startPoint y: 628, endPoint x: 468, endPoint y: 418, distance: 210.0
click at [468, 419] on div "Paladin Hill Chardonnay 2024 Paladin Hill Matrix 2021 Paladin Hill Shiraz 2021 …" at bounding box center [691, 676] width 472 height 1122
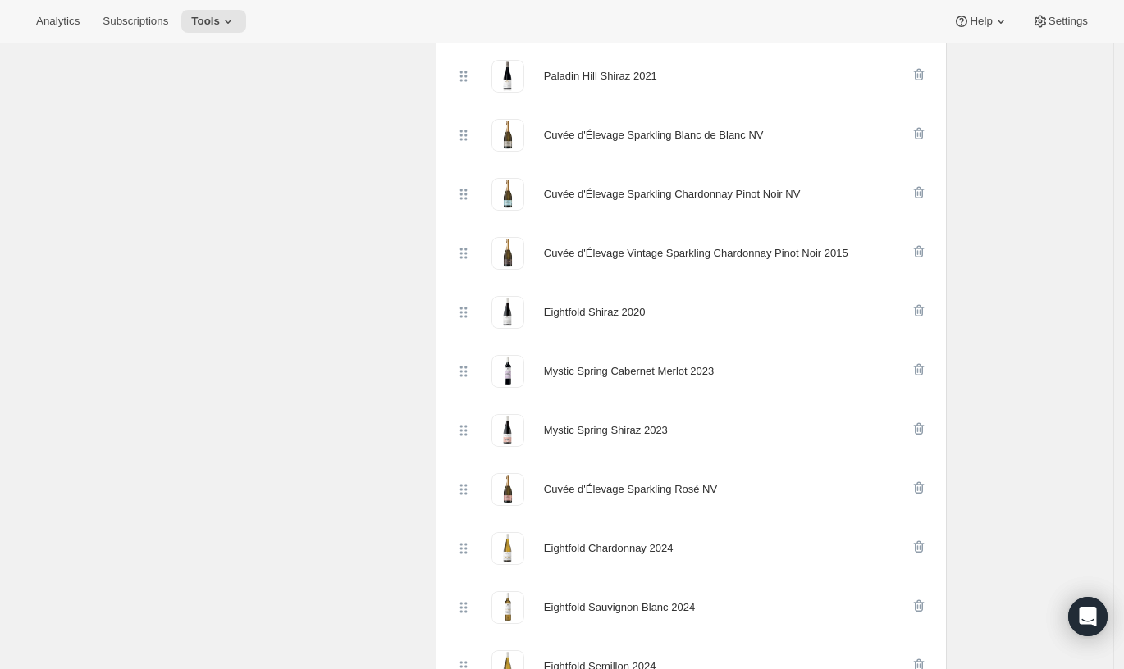
scroll to position [673, 0]
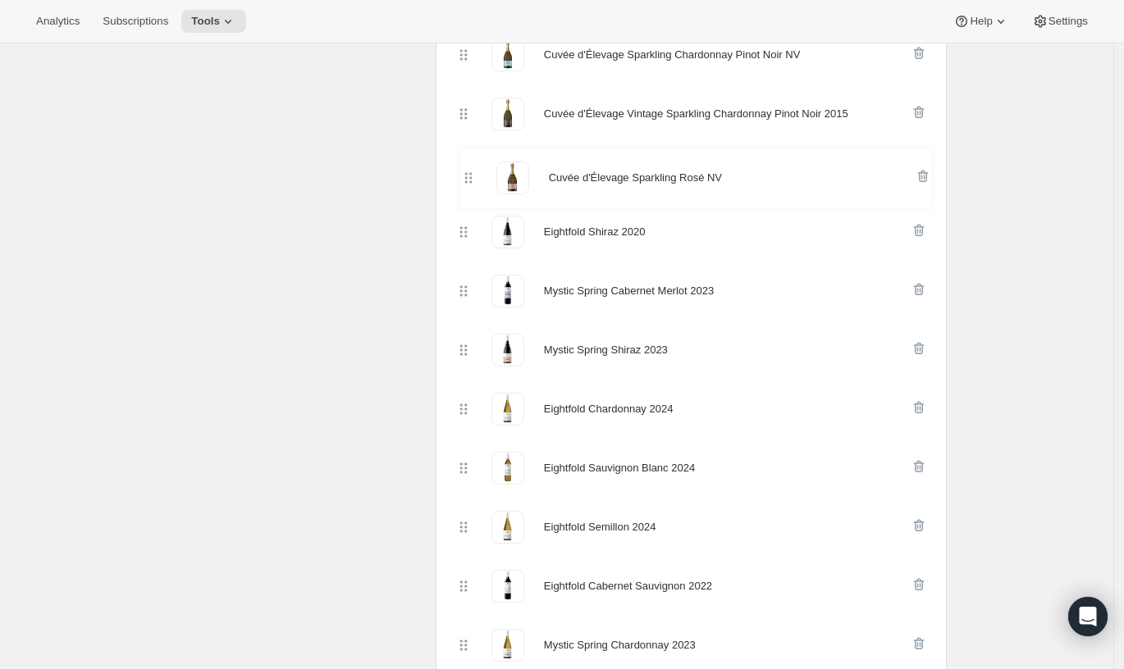
drag, startPoint x: 466, startPoint y: 358, endPoint x: 465, endPoint y: 175, distance: 182.9
click at [465, 175] on div "Paladin Hill Chardonnay 2024 Paladin Hill Matrix 2021 Paladin Hill Shiraz 2021 …" at bounding box center [691, 350] width 472 height 1122
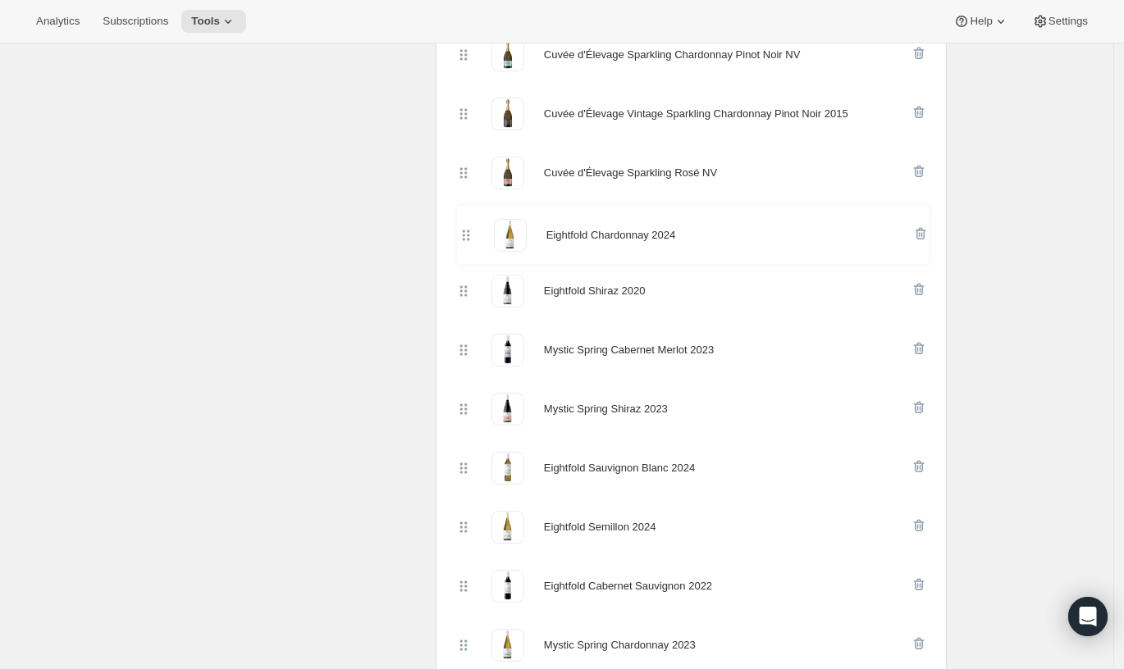
drag, startPoint x: 464, startPoint y: 383, endPoint x: 462, endPoint y: 234, distance: 149.3
click at [462, 234] on div "Paladin Hill Chardonnay 2024 Paladin Hill Matrix 2021 Paladin Hill Shiraz 2021 …" at bounding box center [691, 350] width 472 height 1122
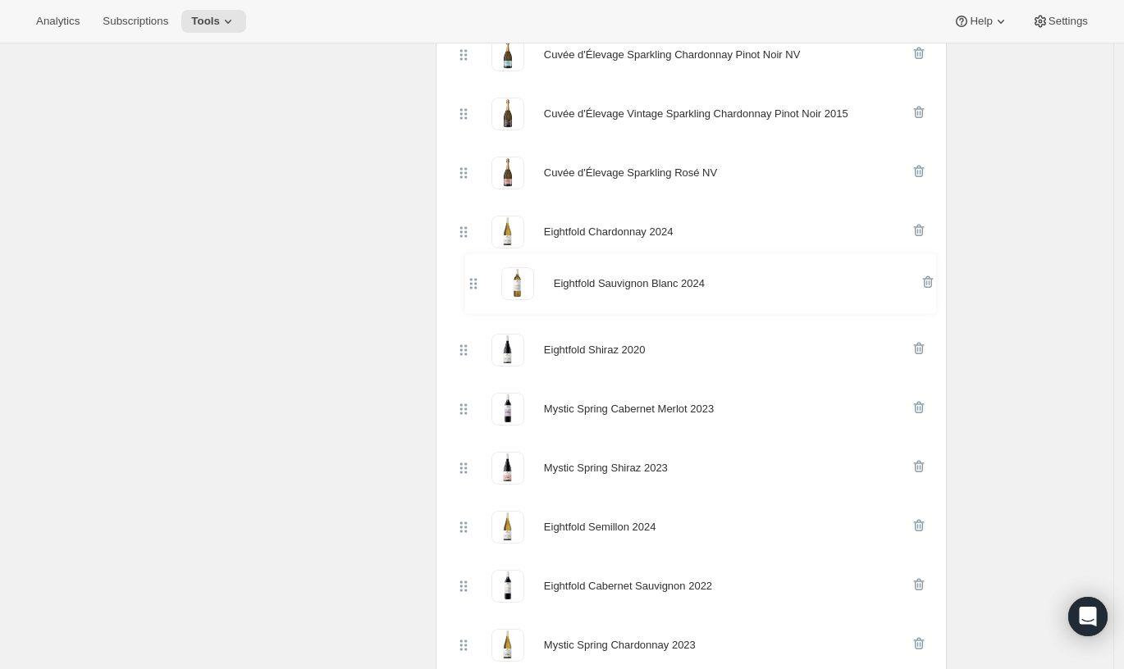
drag, startPoint x: 472, startPoint y: 472, endPoint x: 477, endPoint y: 282, distance: 189.6
click at [477, 282] on div "Paladin Hill Chardonnay 2024 Paladin Hill Matrix 2021 Paladin Hill Shiraz 2021 …" at bounding box center [691, 350] width 472 height 1122
drag, startPoint x: 469, startPoint y: 535, endPoint x: 472, endPoint y: 350, distance: 184.6
click at [472, 349] on div "Paladin Hill Chardonnay 2024 Paladin Hill Matrix 2021 Paladin Hill Shiraz 2021 …" at bounding box center [691, 349] width 472 height 1122
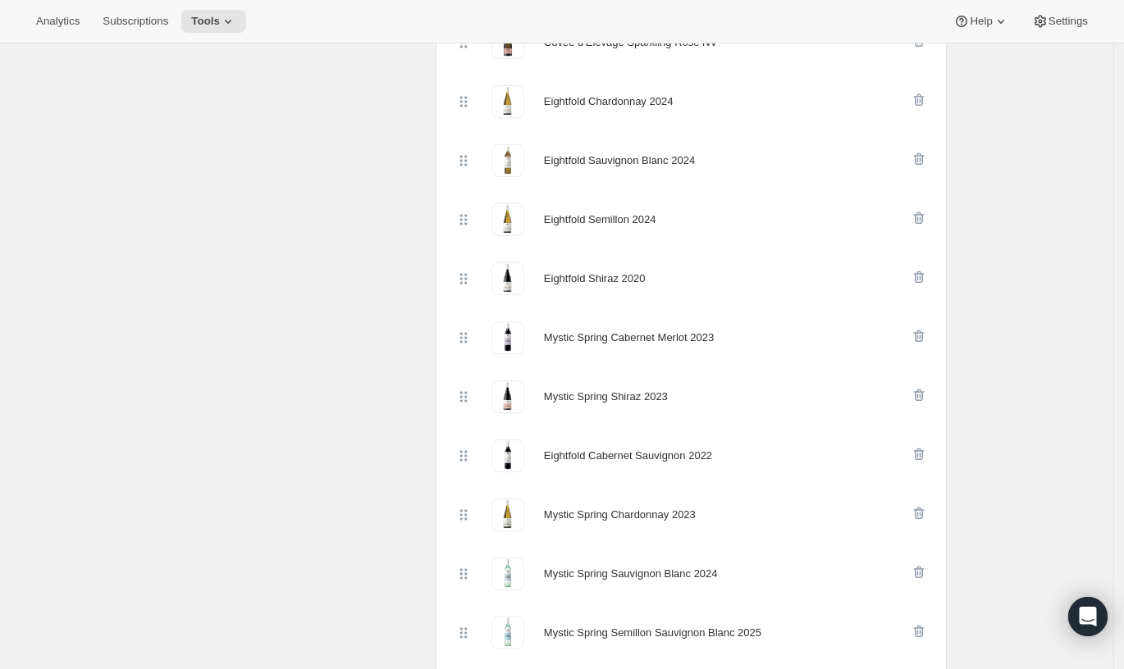
scroll to position [865, 0]
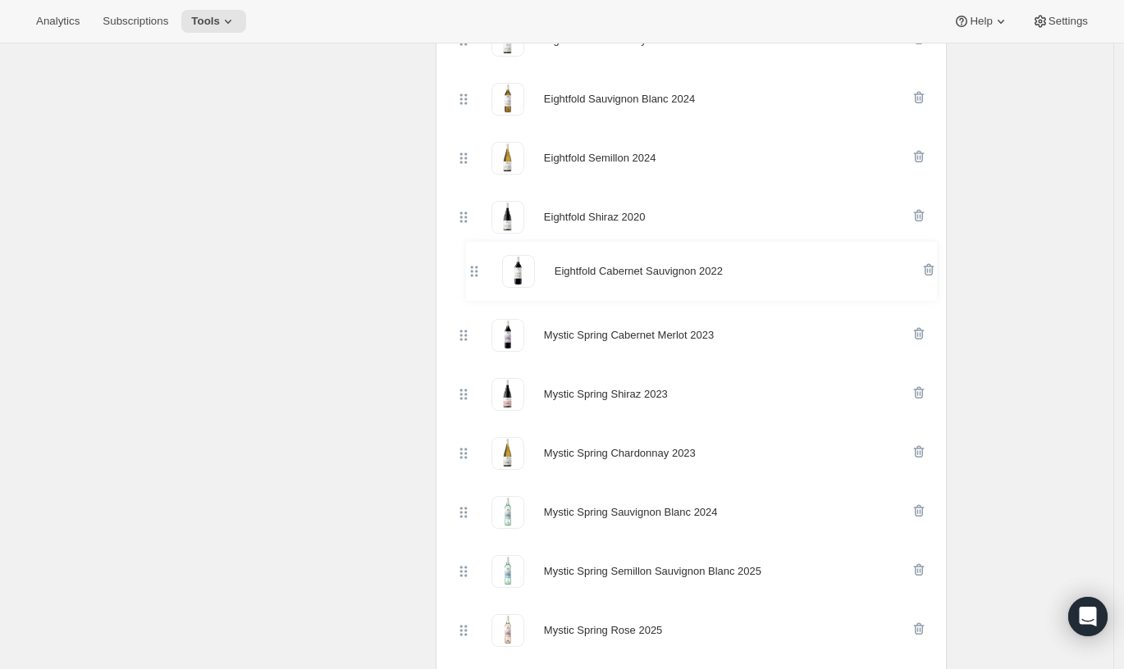
drag, startPoint x: 467, startPoint y: 397, endPoint x: 473, endPoint y: 270, distance: 127.3
click at [473, 270] on div "Paladin Hill Chardonnay 2024 Paladin Hill Matrix 2021 Paladin Hill [GEOGRAPHIC_…" at bounding box center [691, 158] width 472 height 1122
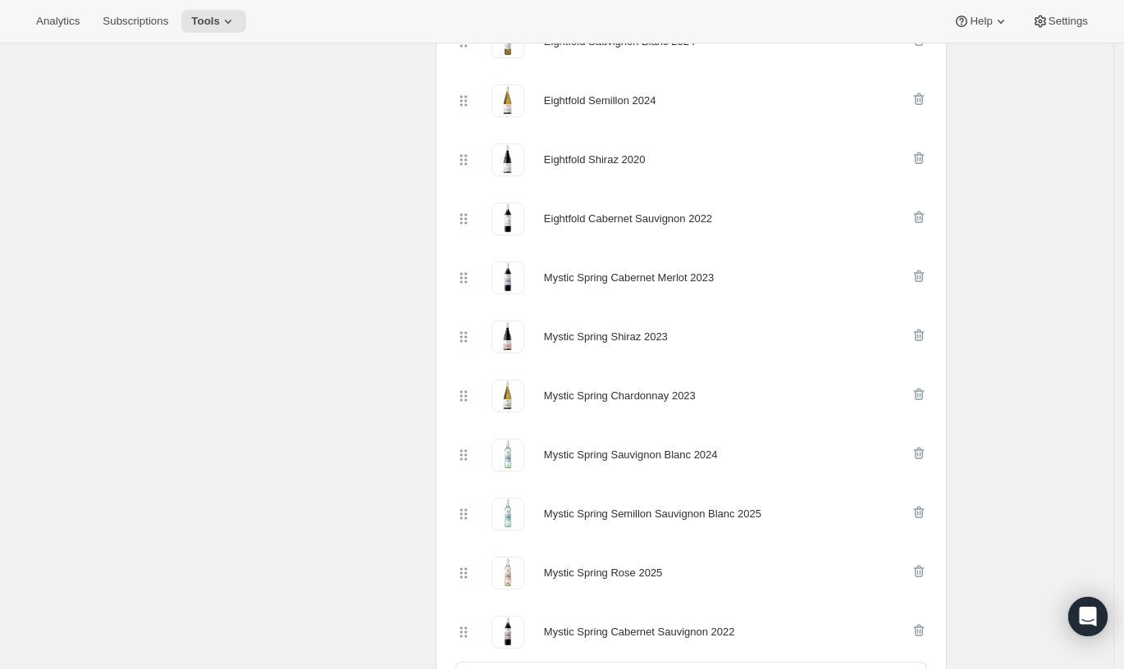
scroll to position [931, 0]
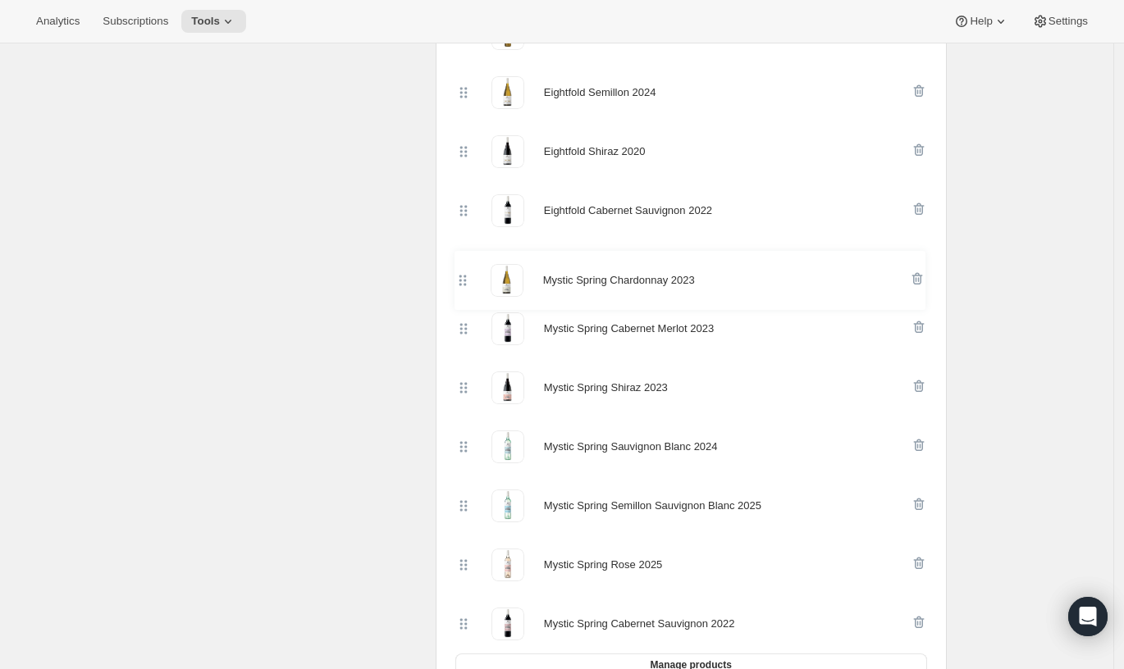
drag, startPoint x: 467, startPoint y: 390, endPoint x: 463, endPoint y: 277, distance: 113.2
click at [463, 277] on div "Paladin Hill Chardonnay 2024 Paladin Hill Matrix 2021 Paladin Hill Shiraz 2021 …" at bounding box center [691, 93] width 472 height 1122
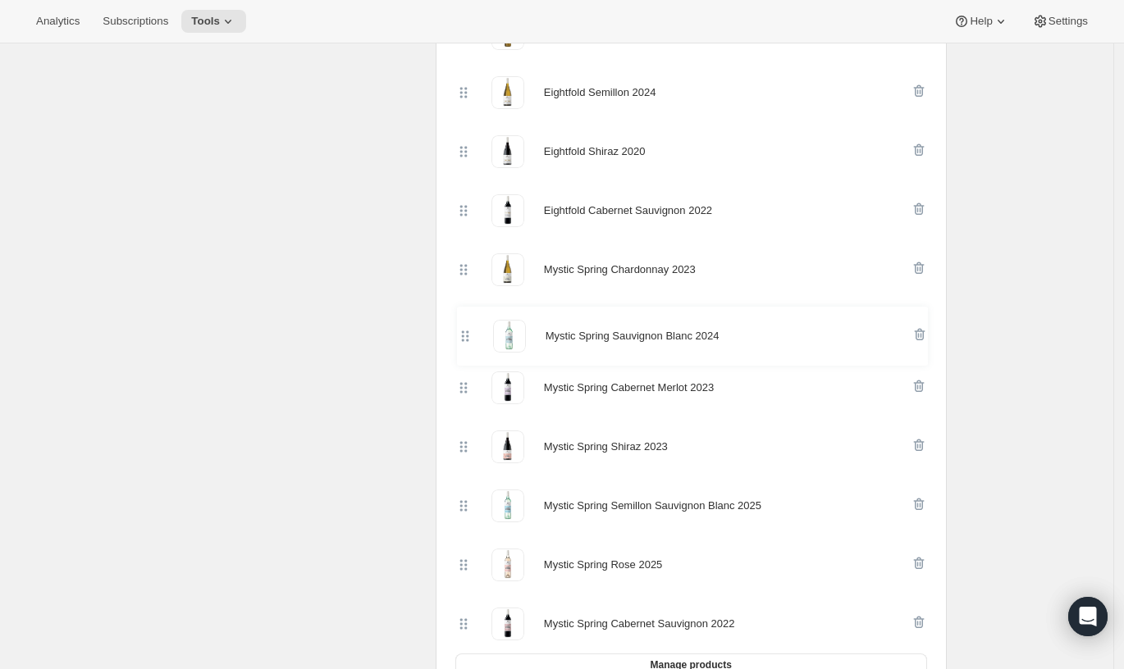
drag, startPoint x: 471, startPoint y: 445, endPoint x: 467, endPoint y: 322, distance: 123.9
click at [467, 322] on div "Paladin Hill Chardonnay 2024 Paladin Hill Matrix 2021 Paladin Hill Shiraz 2021 …" at bounding box center [691, 93] width 472 height 1122
drag, startPoint x: 468, startPoint y: 462, endPoint x: 468, endPoint y: 385, distance: 77.1
click at [468, 385] on div "Paladin Hill Chardonnay 2024 Paladin Hill Matrix 2021 Paladin Hill Shiraz 2021 …" at bounding box center [691, 92] width 472 height 1122
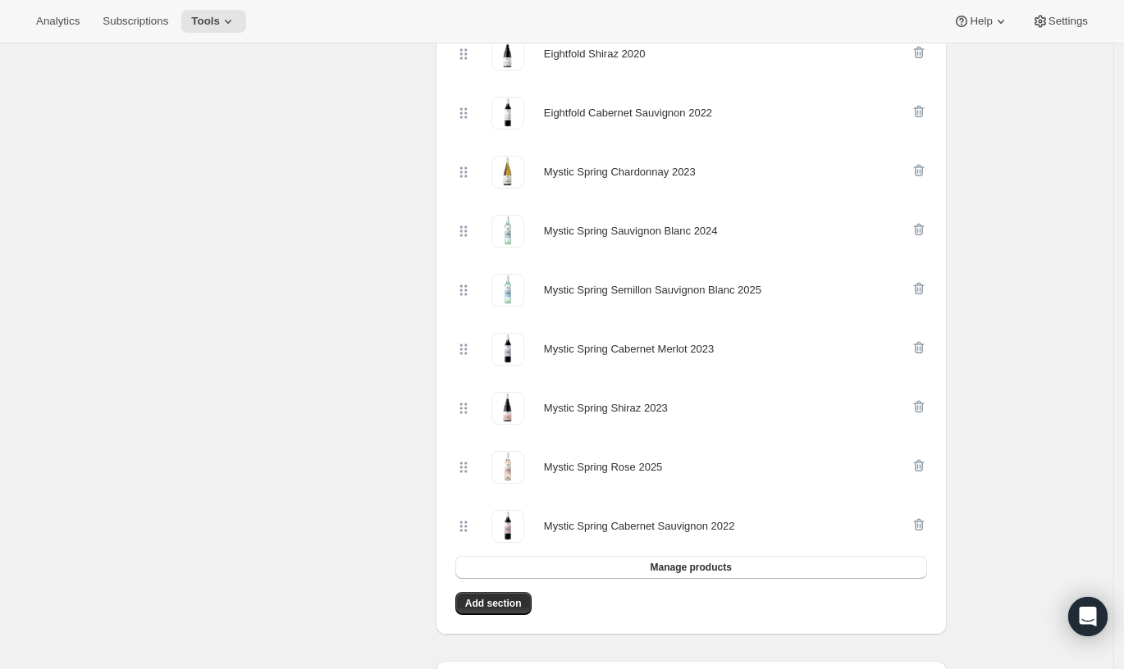
scroll to position [1058, 0]
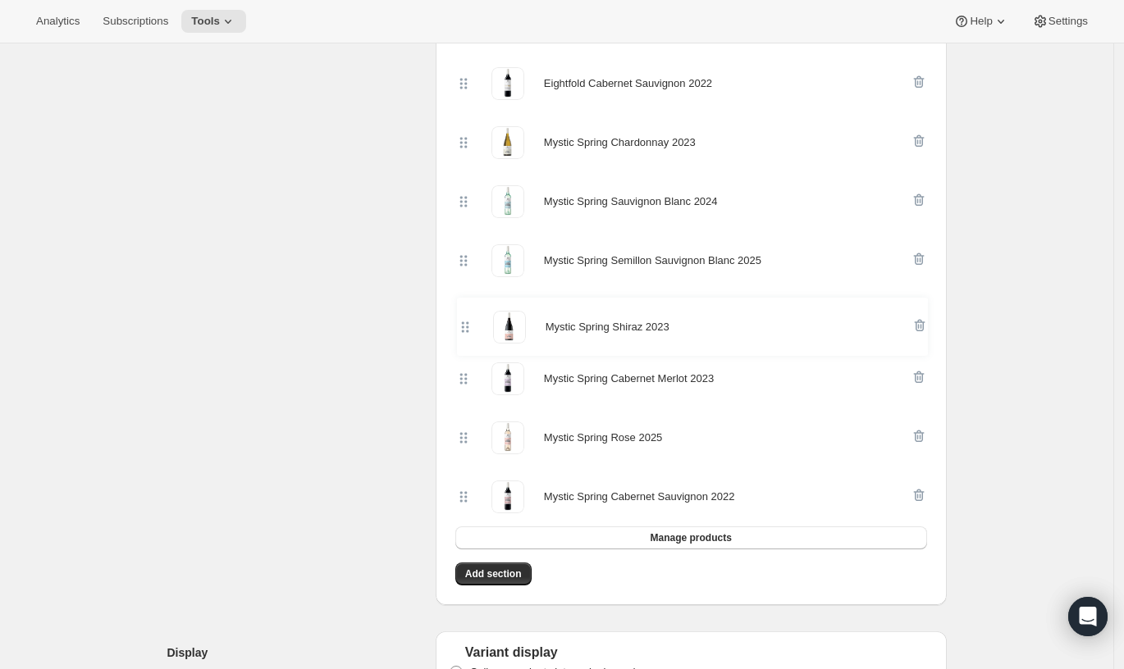
drag, startPoint x: 469, startPoint y: 375, endPoint x: 466, endPoint y: 317, distance: 58.3
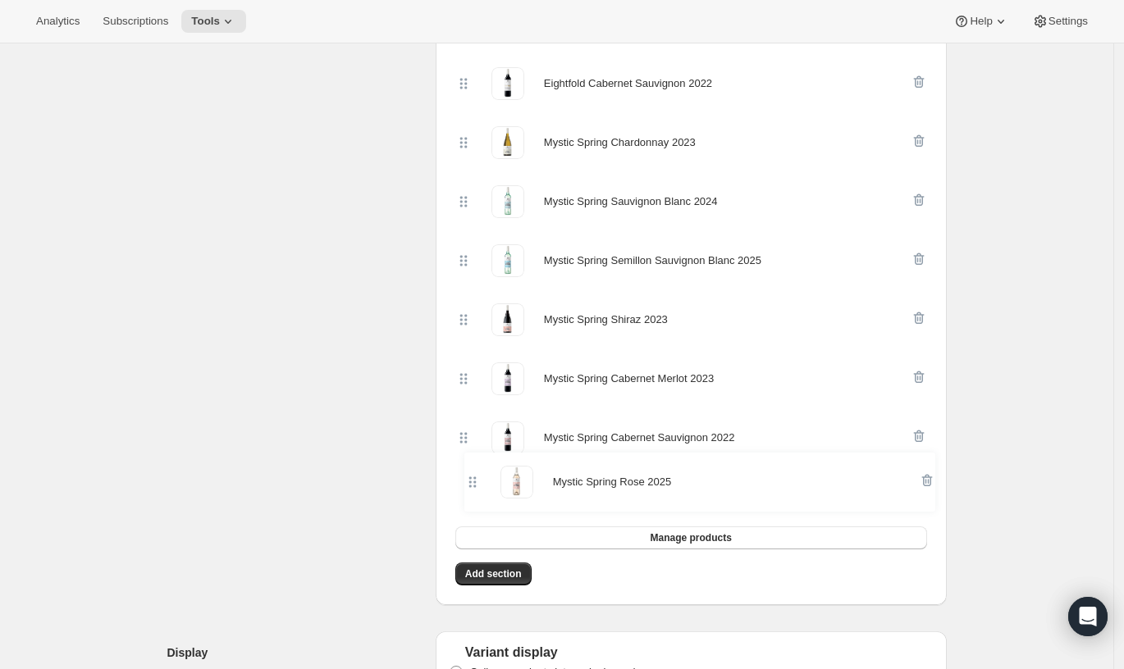
drag, startPoint x: 466, startPoint y: 445, endPoint x: 472, endPoint y: 495, distance: 50.4
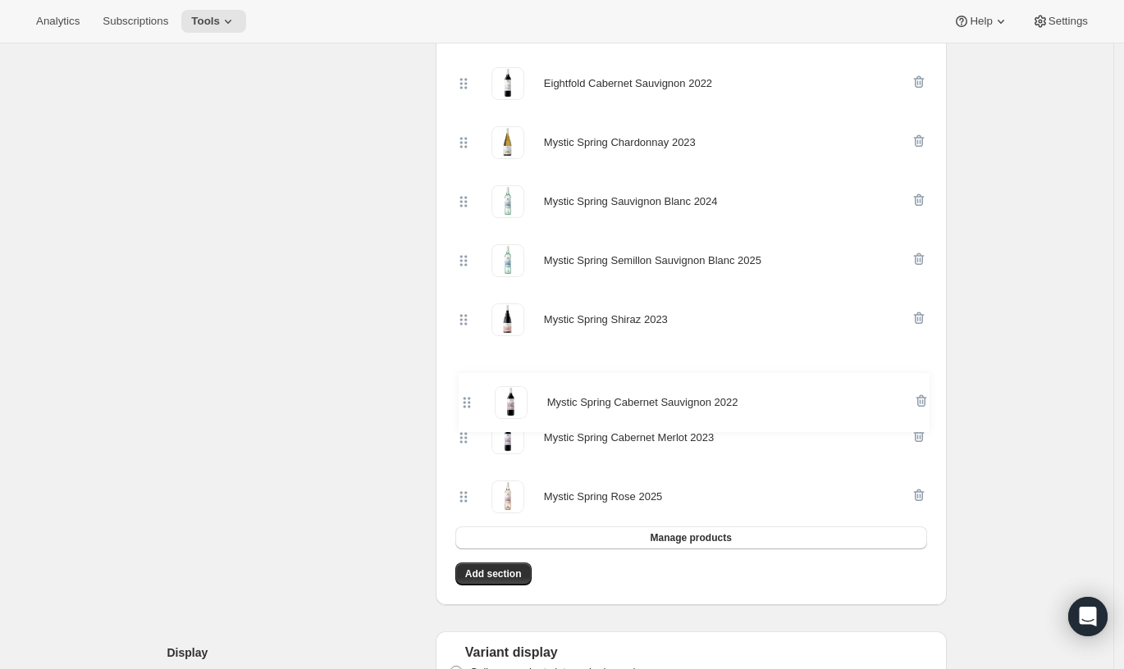
drag, startPoint x: 469, startPoint y: 443, endPoint x: 468, endPoint y: 382, distance: 60.7
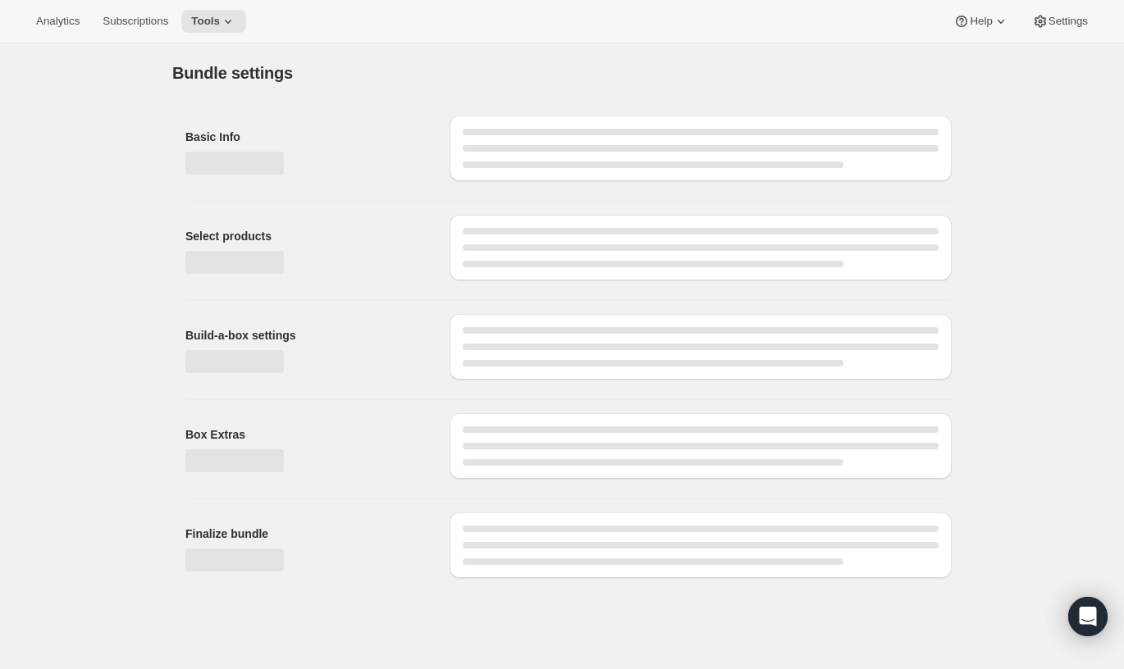
scroll to position [0, 0]
